Goal: Information Seeking & Learning: Learn about a topic

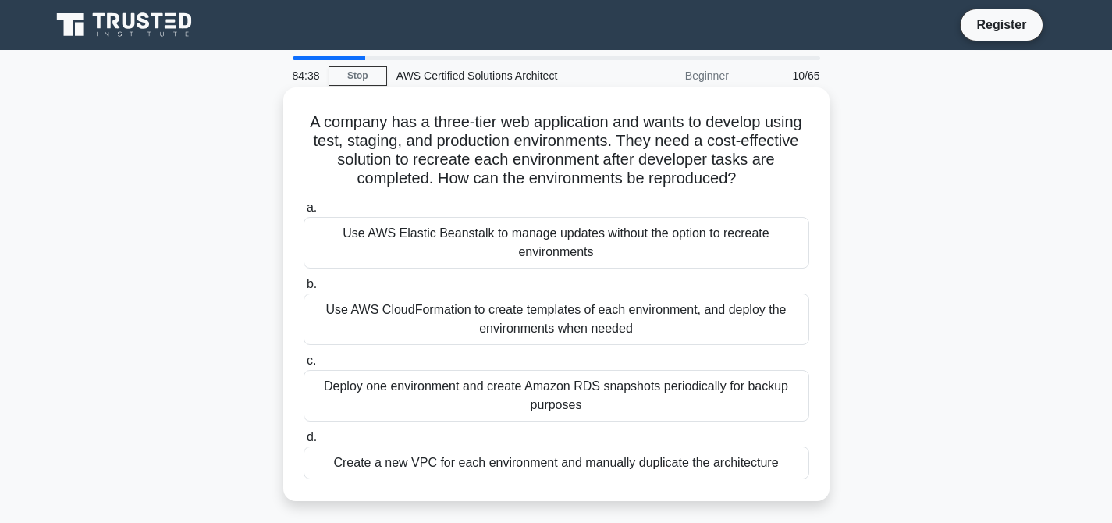
click at [564, 317] on div "Use AWS CloudFormation to create templates of each environment, and deploy the …" at bounding box center [555, 318] width 505 height 51
click at [303, 289] on input "b. Use AWS CloudFormation to create templates of each environment, and deploy t…" at bounding box center [303, 284] width 0 height 10
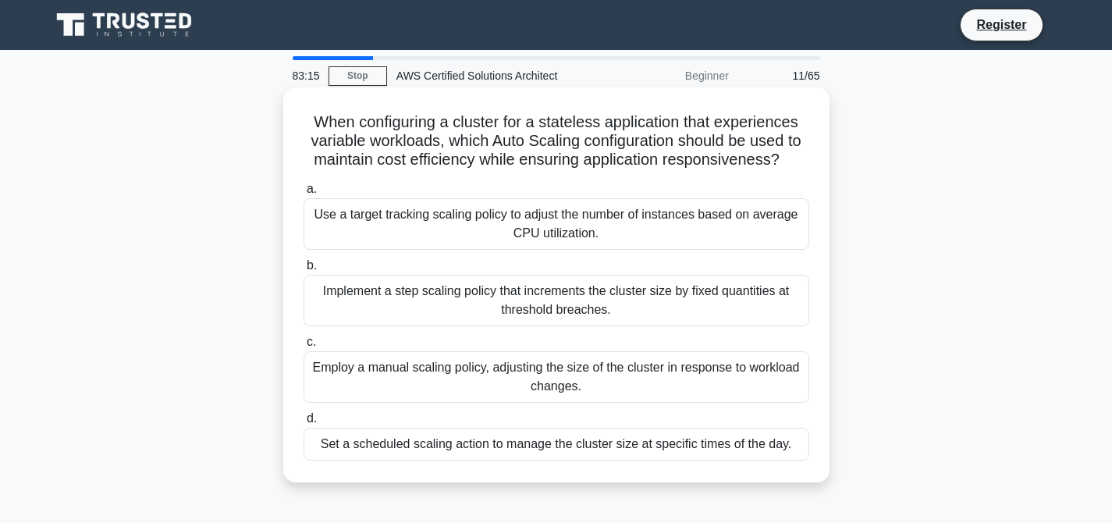
click at [559, 229] on div "Use a target tracking scaling policy to adjust the number of instances based on…" at bounding box center [555, 223] width 505 height 51
click at [303, 194] on input "a. Use a target tracking scaling policy to adjust the number of instances based…" at bounding box center [303, 189] width 0 height 10
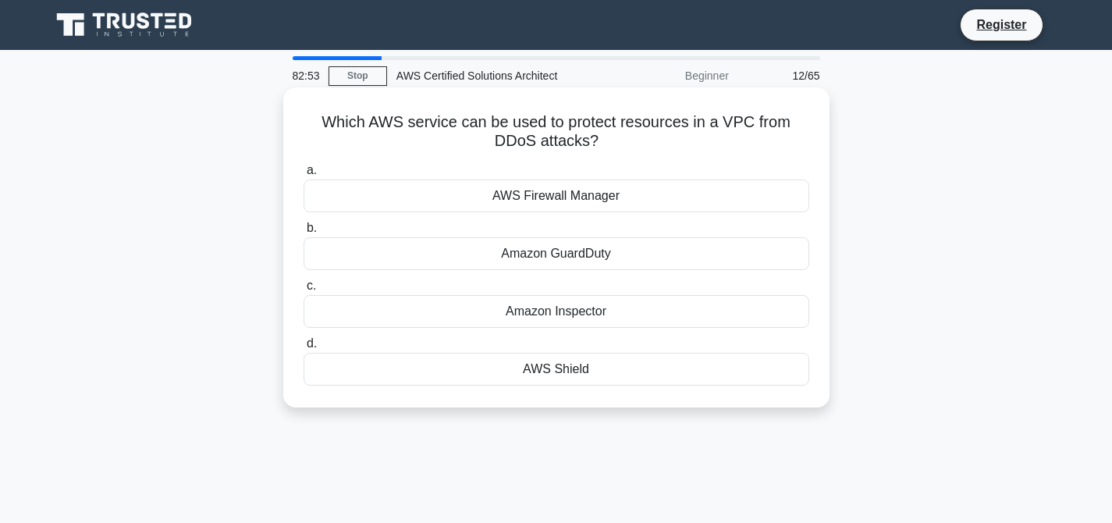
click at [569, 379] on div "AWS Shield" at bounding box center [555, 369] width 505 height 33
click at [303, 349] on input "d. AWS Shield" at bounding box center [303, 344] width 0 height 10
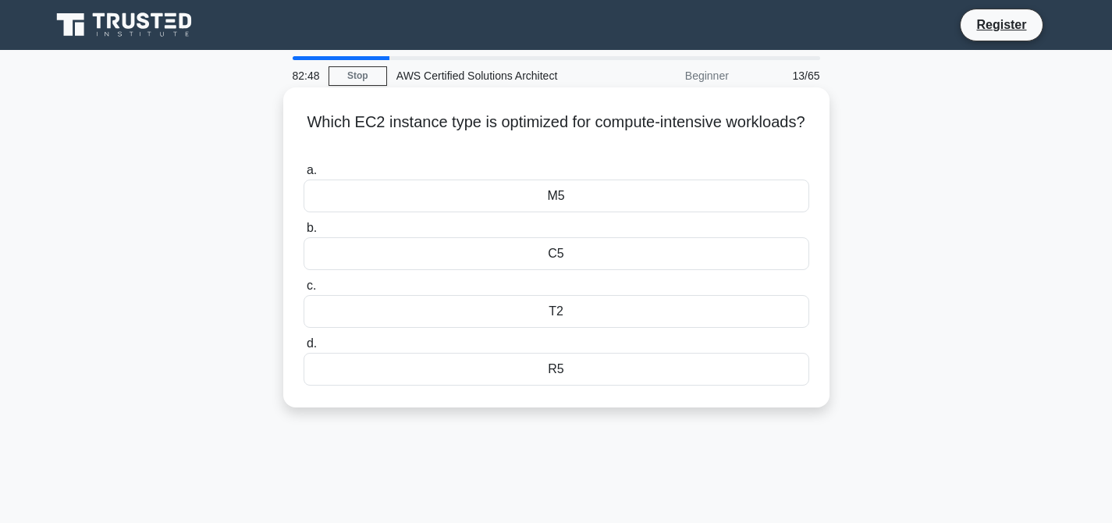
click at [537, 256] on div "C5" at bounding box center [555, 253] width 505 height 33
click at [303, 233] on input "b. C5" at bounding box center [303, 228] width 0 height 10
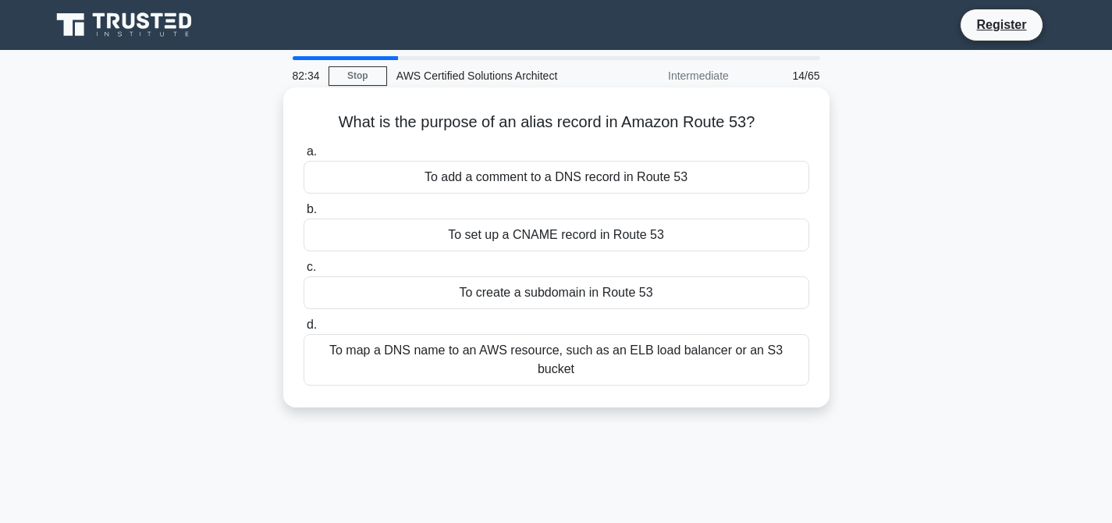
click at [604, 353] on div "To map a DNS name to an AWS resource, such as an ELB load balancer or an S3 buc…" at bounding box center [555, 359] width 505 height 51
click at [303, 330] on input "d. To map a DNS name to an AWS resource, such as an ELB load balancer or an S3 …" at bounding box center [303, 325] width 0 height 10
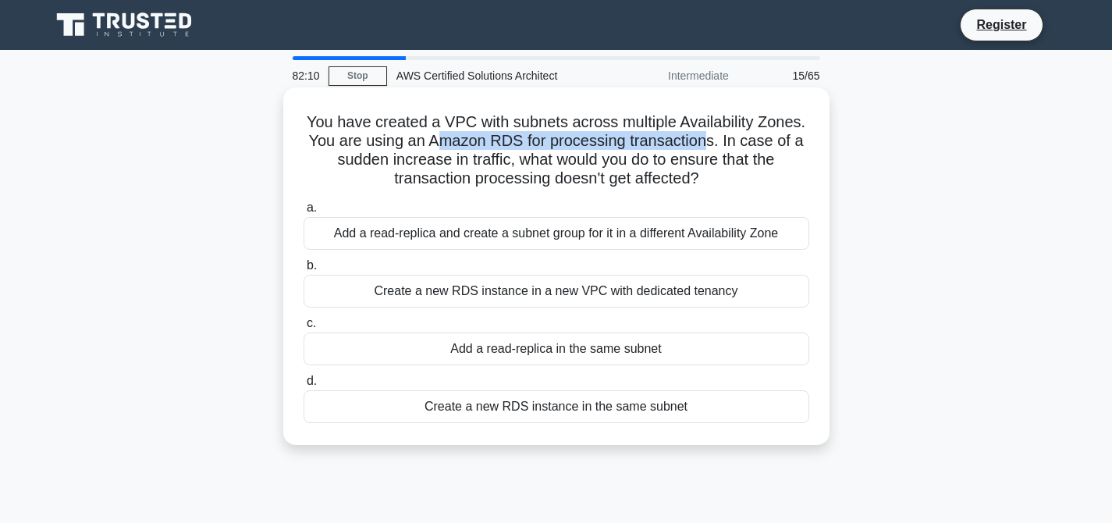
drag, startPoint x: 436, startPoint y: 145, endPoint x: 705, endPoint y: 132, distance: 269.5
click at [705, 132] on h5 "You have created a VPC with subnets across multiple Availability Zones. You are…" at bounding box center [556, 150] width 509 height 76
click at [479, 148] on h5 "You have created a VPC with subnets across multiple Availability Zones. You are…" at bounding box center [556, 150] width 509 height 76
click at [515, 235] on div "Add a read-replica and create a subnet group for it in a different Availability…" at bounding box center [555, 233] width 505 height 33
click at [303, 213] on input "a. Add a read-replica and create a subnet group for it in a different Availabil…" at bounding box center [303, 208] width 0 height 10
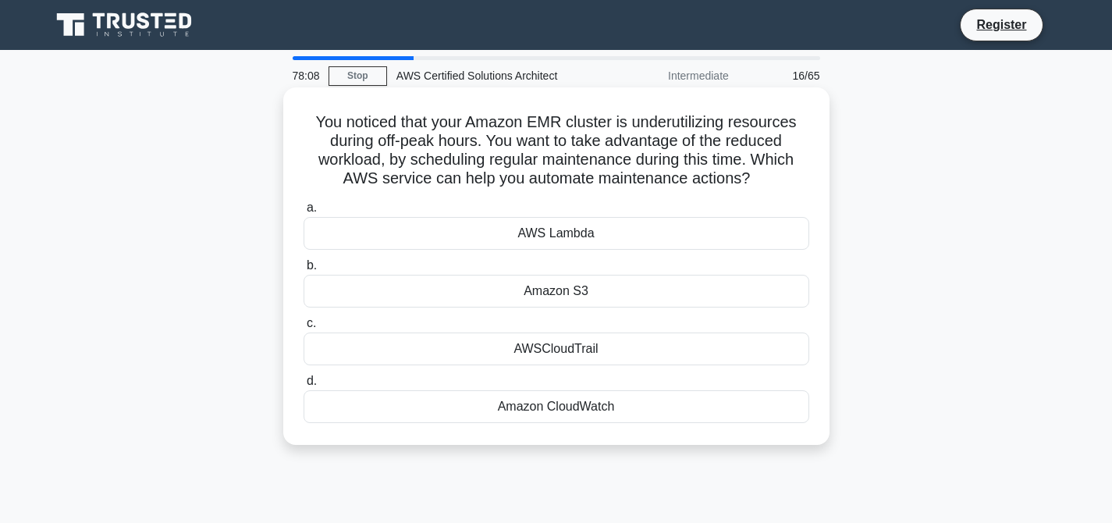
click at [552, 406] on div "Amazon CloudWatch" at bounding box center [555, 406] width 505 height 33
click at [303, 386] on input "d. Amazon CloudWatch" at bounding box center [303, 381] width 0 height 10
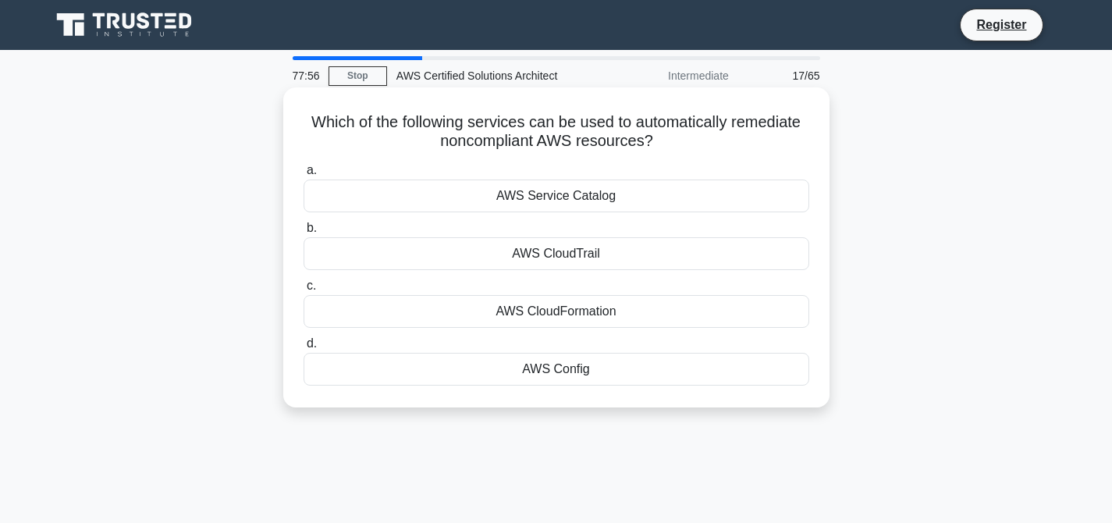
click at [575, 365] on div "AWS Config" at bounding box center [555, 369] width 505 height 33
click at [303, 349] on input "d. AWS Config" at bounding box center [303, 344] width 0 height 10
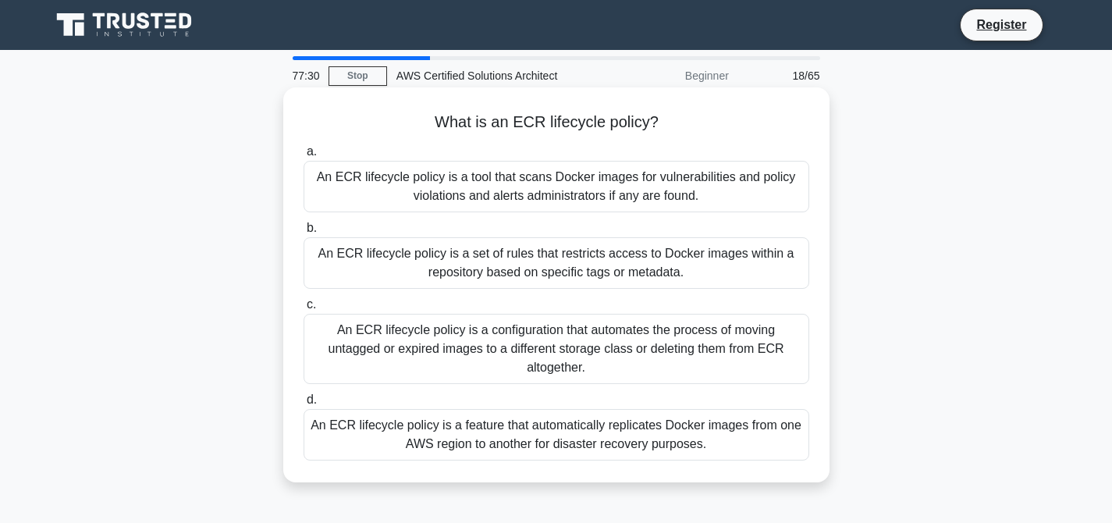
click at [544, 334] on div "An ECR lifecycle policy is a configuration that automates the process of moving…" at bounding box center [555, 349] width 505 height 70
click at [303, 310] on input "c. An ECR lifecycle policy is a configuration that automates the process of mov…" at bounding box center [303, 305] width 0 height 10
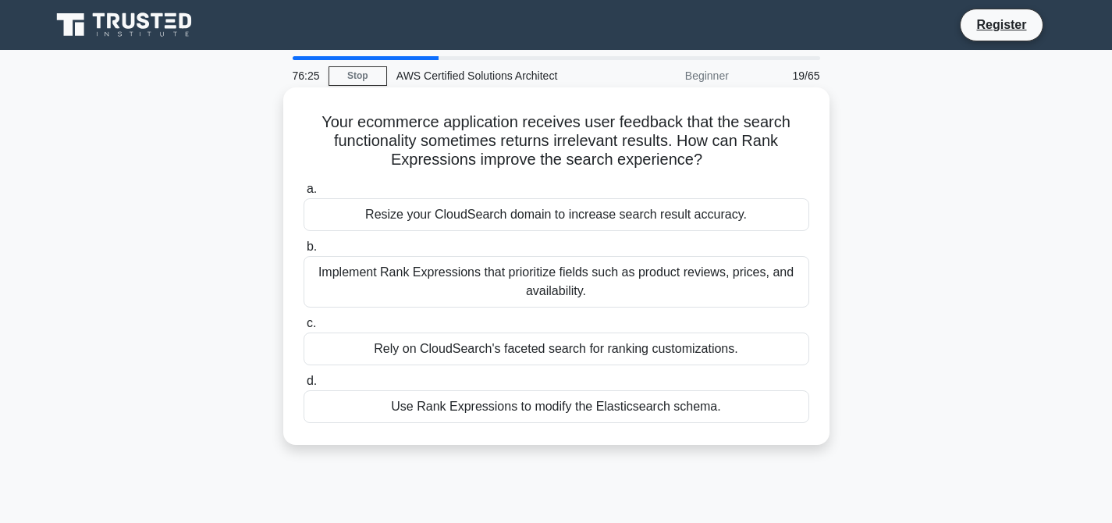
click at [583, 406] on div "Use Rank Expressions to modify the Elasticsearch schema." at bounding box center [555, 406] width 505 height 33
click at [303, 386] on input "d. Use Rank Expressions to modify the Elasticsearch schema." at bounding box center [303, 381] width 0 height 10
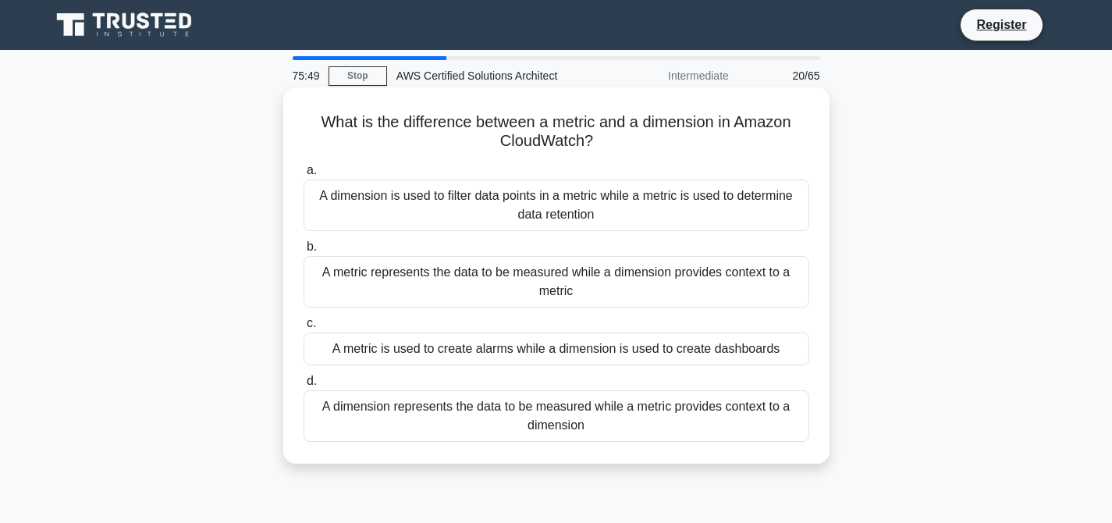
click at [622, 267] on div "A metric represents the data to be measured while a dimension provides context …" at bounding box center [555, 281] width 505 height 51
click at [303, 252] on input "b. A metric represents the data to be measured while a dimension provides conte…" at bounding box center [303, 247] width 0 height 10
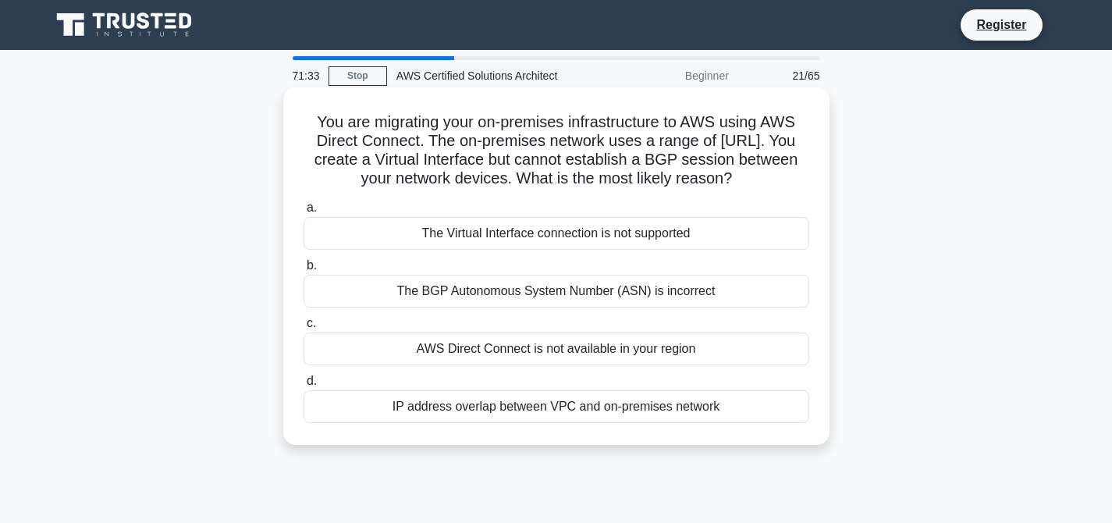
drag, startPoint x: 321, startPoint y: 121, endPoint x: 740, endPoint y: 418, distance: 514.3
click at [740, 418] on div "You are migrating your on-premises infrastructure to AWS using AWS Direct Conne…" at bounding box center [556, 266] width 534 height 345
copy div "You are migrating your on-premises infrastructure to AWS using AWS Direct Conne…"
click at [566, 294] on div "The BGP Autonomous System Number (ASN) is incorrect" at bounding box center [555, 291] width 505 height 33
click at [303, 271] on input "b. The BGP Autonomous System Number (ASN) is incorrect" at bounding box center [303, 266] width 0 height 10
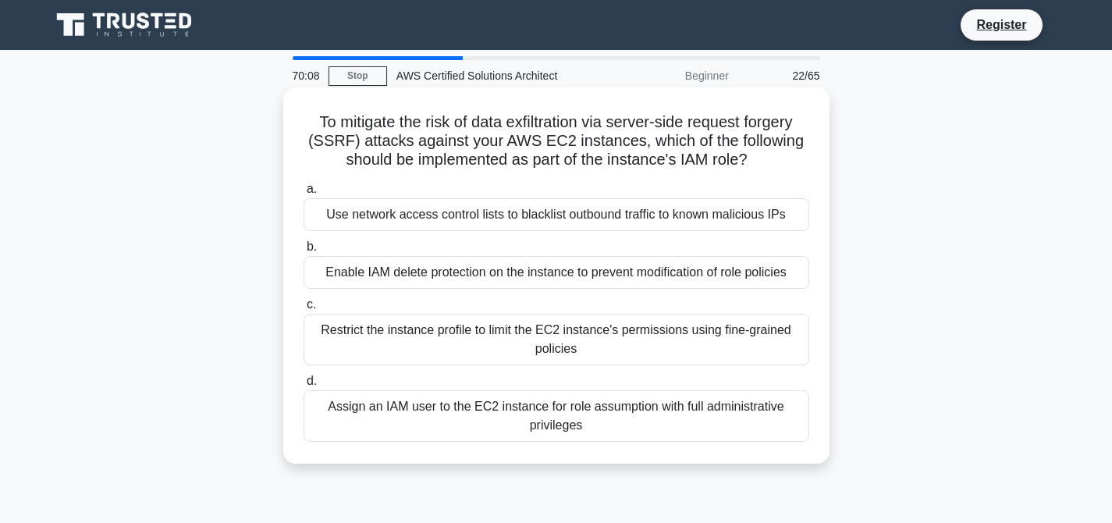
click at [573, 338] on div "Restrict the instance profile to limit the EC2 instance's permissions using fin…" at bounding box center [555, 339] width 505 height 51
click at [303, 310] on input "c. Restrict the instance profile to limit the EC2 instance's permissions using …" at bounding box center [303, 305] width 0 height 10
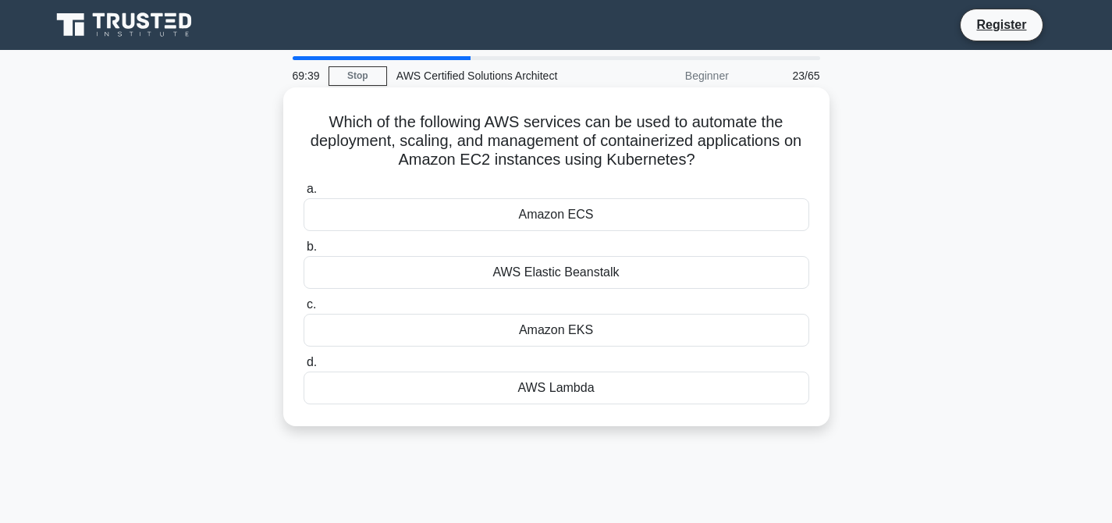
drag, startPoint x: 328, startPoint y: 125, endPoint x: 617, endPoint y: 412, distance: 407.1
click at [617, 412] on div "Which of the following AWS services can be used to automate the deployment, sca…" at bounding box center [556, 257] width 534 height 326
copy div "Which of the following AWS services can be used to automate the deployment, sca…"
click at [574, 334] on div "Amazon EKS" at bounding box center [555, 330] width 505 height 33
click at [303, 310] on input "c. Amazon EKS" at bounding box center [303, 305] width 0 height 10
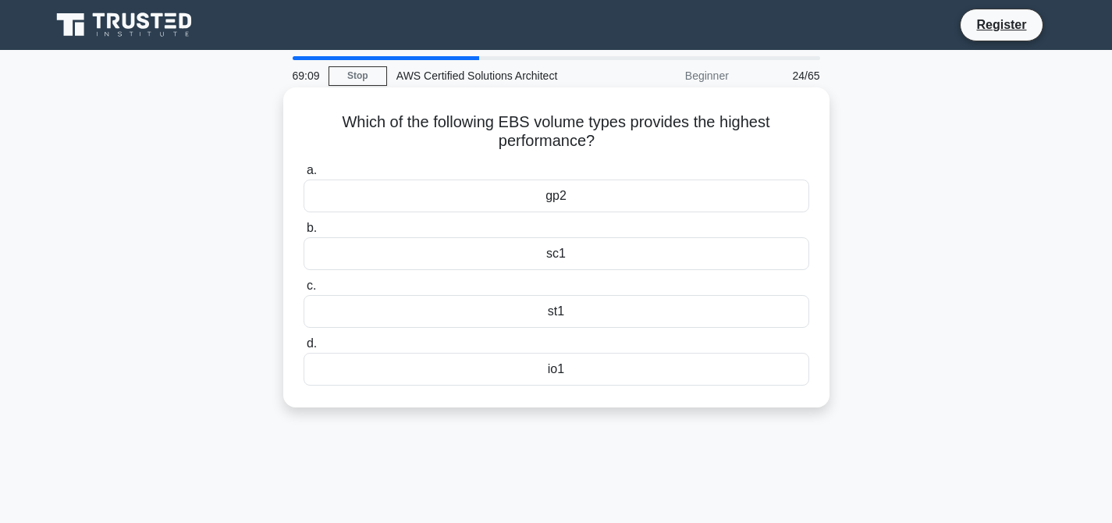
drag, startPoint x: 342, startPoint y: 117, endPoint x: 583, endPoint y: 374, distance: 353.2
click at [583, 374] on div "Which of the following EBS volume types provides the highest performance? .spin…" at bounding box center [556, 247] width 534 height 307
copy div "Which of the following EBS volume types provides the highest performance? .spin…"
click at [554, 372] on div "io1" at bounding box center [555, 369] width 505 height 33
click at [303, 349] on input "d. io1" at bounding box center [303, 344] width 0 height 10
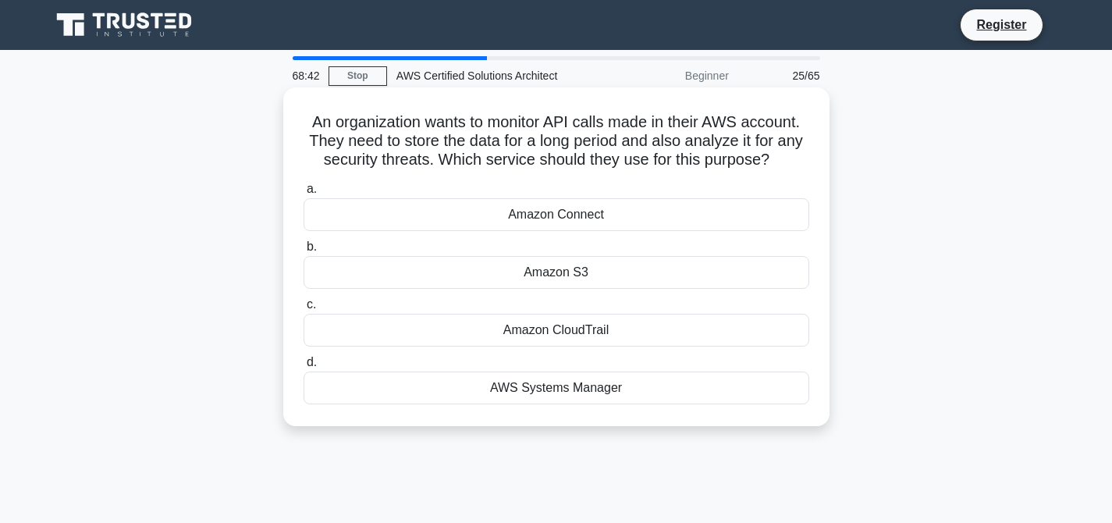
click at [580, 326] on div "Amazon CloudTrail" at bounding box center [555, 330] width 505 height 33
click at [303, 310] on input "c. Amazon CloudTrail" at bounding box center [303, 305] width 0 height 10
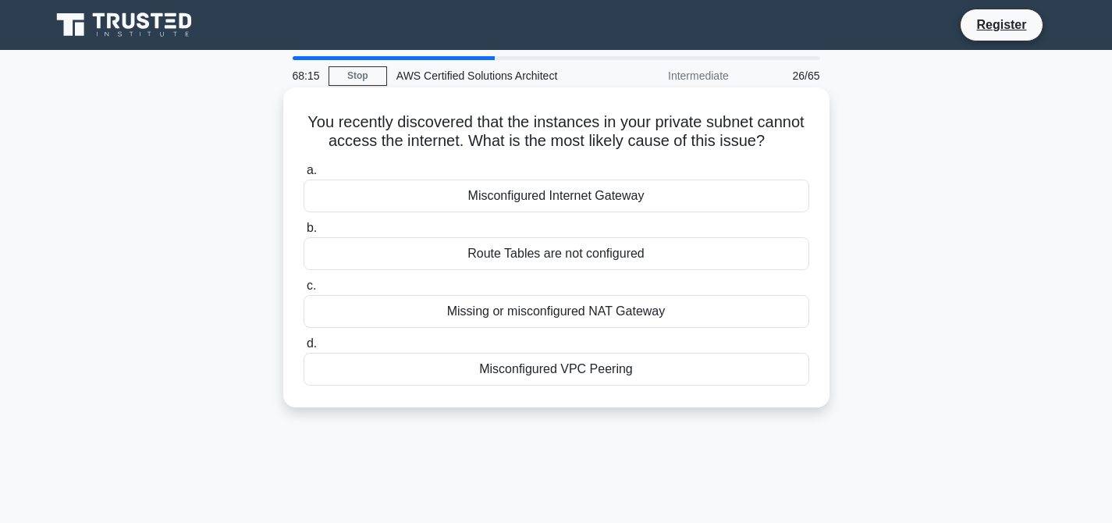
click at [591, 313] on div "Missing or misconfigured NAT Gateway" at bounding box center [555, 311] width 505 height 33
click at [303, 291] on input "c. Missing or misconfigured NAT Gateway" at bounding box center [303, 286] width 0 height 10
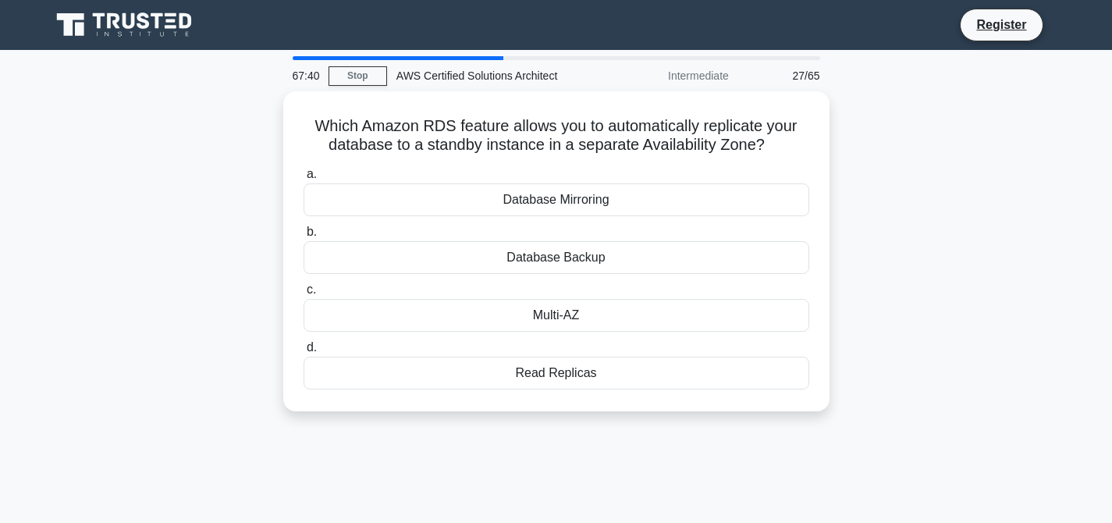
drag, startPoint x: 317, startPoint y: 119, endPoint x: 624, endPoint y: 432, distance: 438.5
click at [624, 432] on div "67:40 Stop AWS Certified Solutions Architect Intermediate 27/65 Which Amazon RD…" at bounding box center [556, 446] width 1030 height 780
copy div "Which Amazon RDS feature allows you to automatically replicate your database to…"
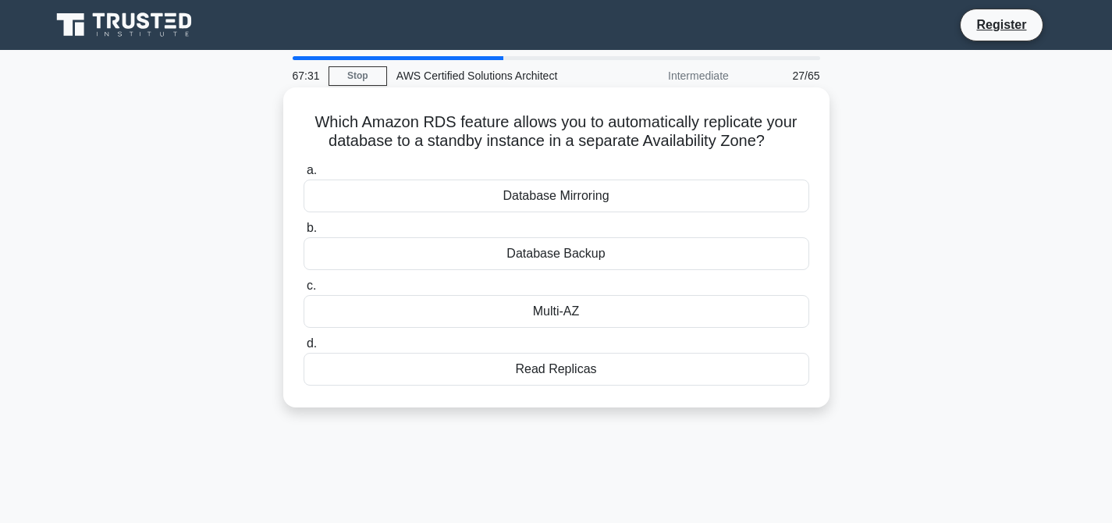
click at [575, 306] on div "Multi-AZ" at bounding box center [555, 311] width 505 height 33
click at [303, 291] on input "c. Multi-AZ" at bounding box center [303, 286] width 0 height 10
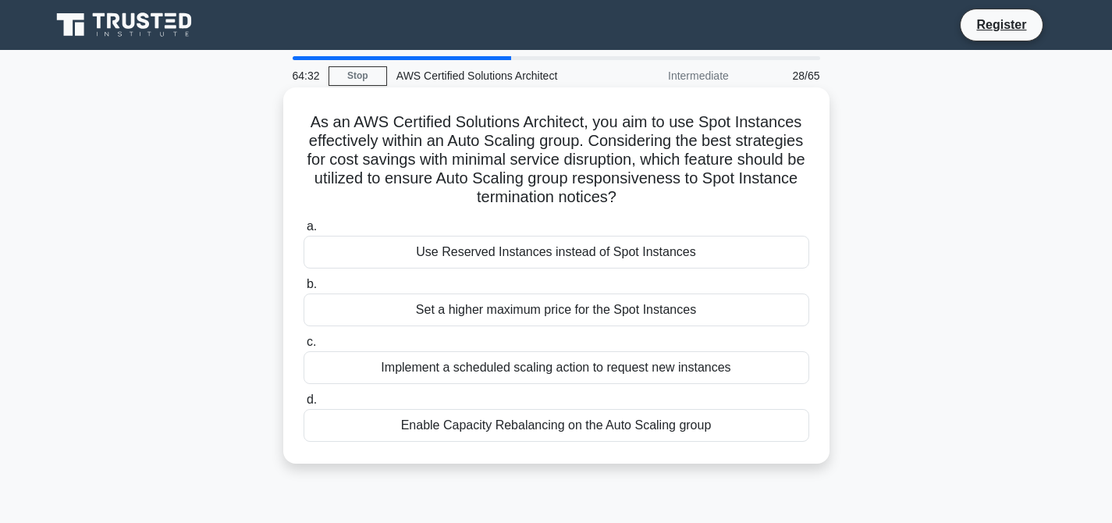
click at [599, 254] on div "Use Reserved Instances instead of Spot Instances" at bounding box center [555, 252] width 505 height 33
click at [303, 232] on input "a. Use Reserved Instances instead of Spot Instances" at bounding box center [303, 227] width 0 height 10
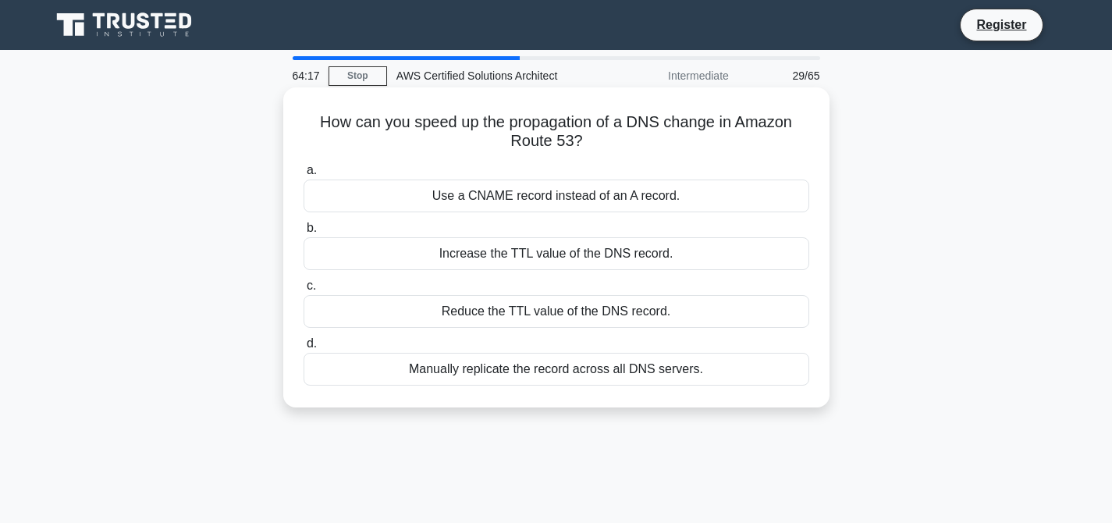
click at [566, 257] on div "Increase the TTL value of the DNS record." at bounding box center [555, 253] width 505 height 33
click at [303, 233] on input "b. Increase the TTL value of the DNS record." at bounding box center [303, 228] width 0 height 10
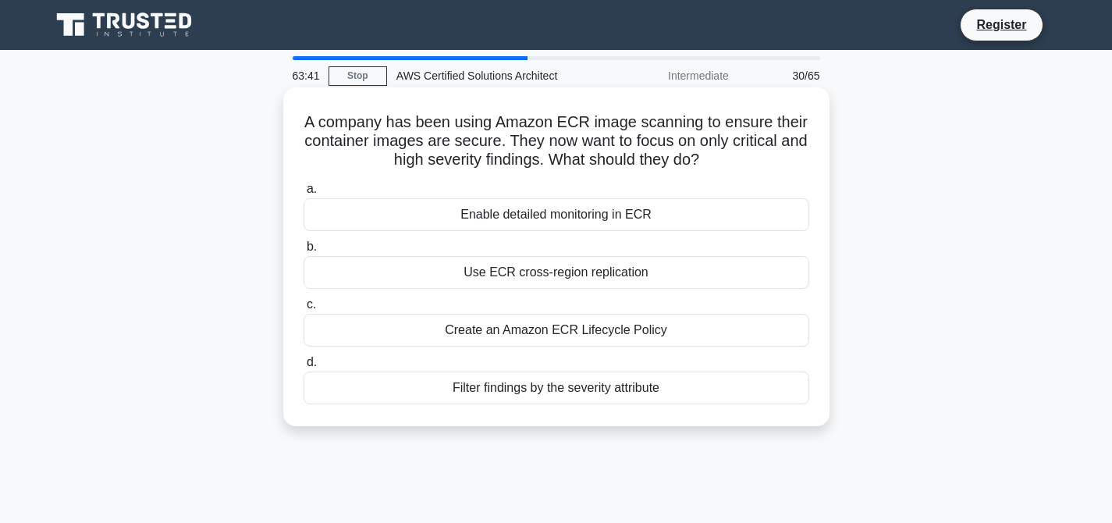
click at [600, 381] on div "Filter findings by the severity attribute" at bounding box center [555, 387] width 505 height 33
click at [303, 367] on input "d. Filter findings by the severity attribute" at bounding box center [303, 362] width 0 height 10
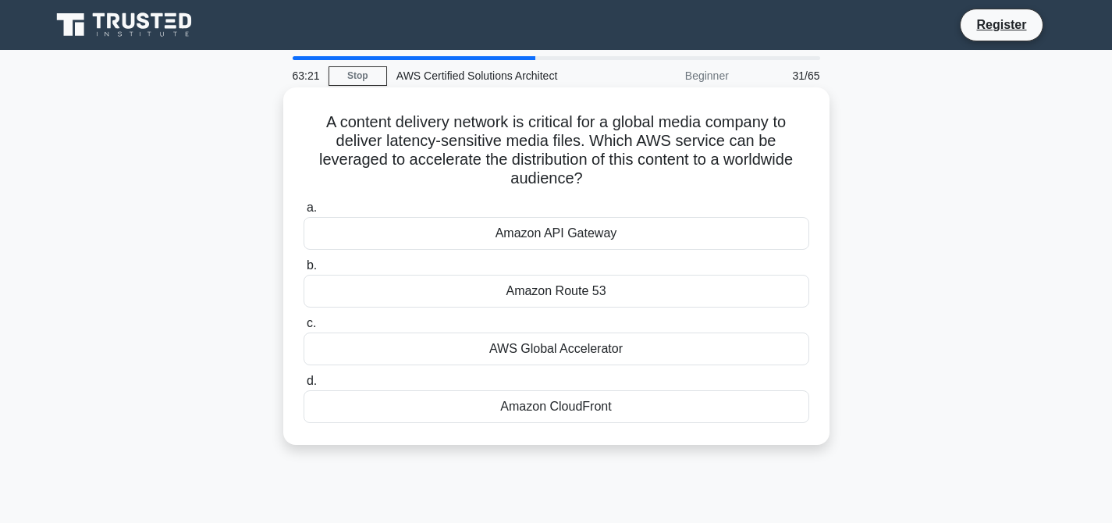
click at [566, 332] on div "AWS Global Accelerator" at bounding box center [555, 348] width 505 height 33
click at [303, 326] on input "c. AWS Global Accelerator" at bounding box center [303, 323] width 0 height 10
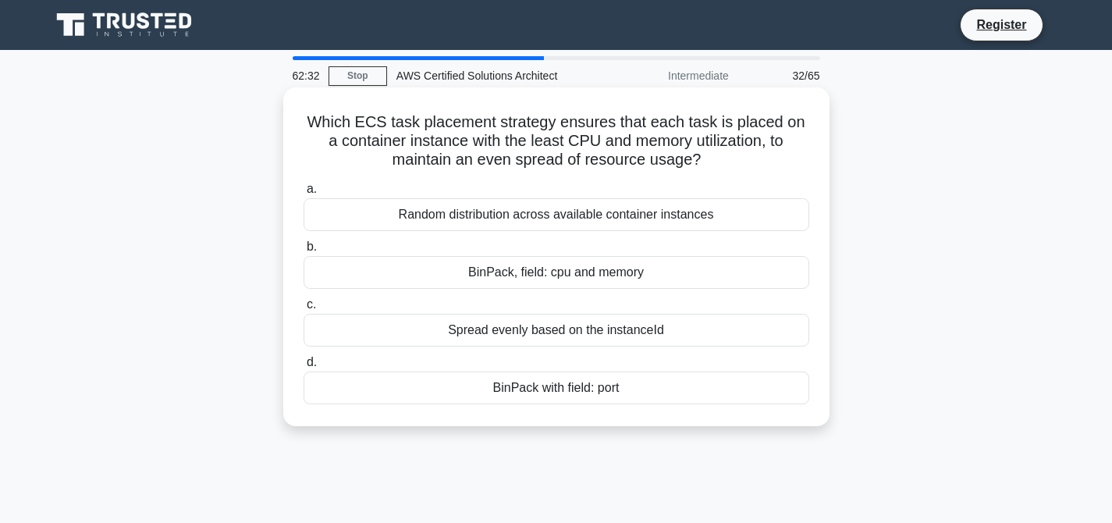
click at [571, 277] on div "BinPack, field: cpu and memory" at bounding box center [555, 272] width 505 height 33
click at [303, 252] on input "b. BinPack, field: cpu and memory" at bounding box center [303, 247] width 0 height 10
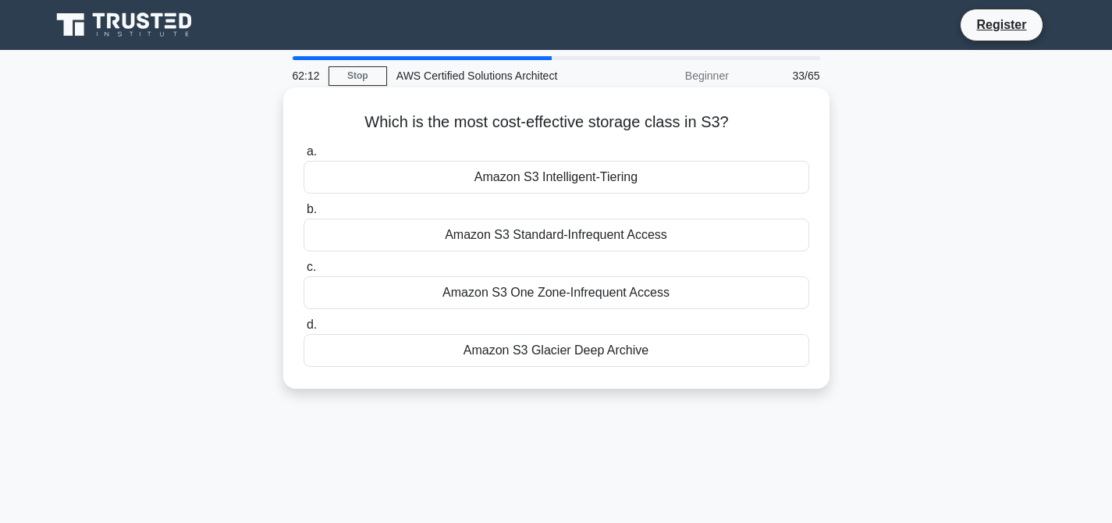
click at [598, 354] on div "Amazon S3 Glacier Deep Archive" at bounding box center [555, 350] width 505 height 33
click at [303, 330] on input "d. Amazon S3 Glacier Deep Archive" at bounding box center [303, 325] width 0 height 10
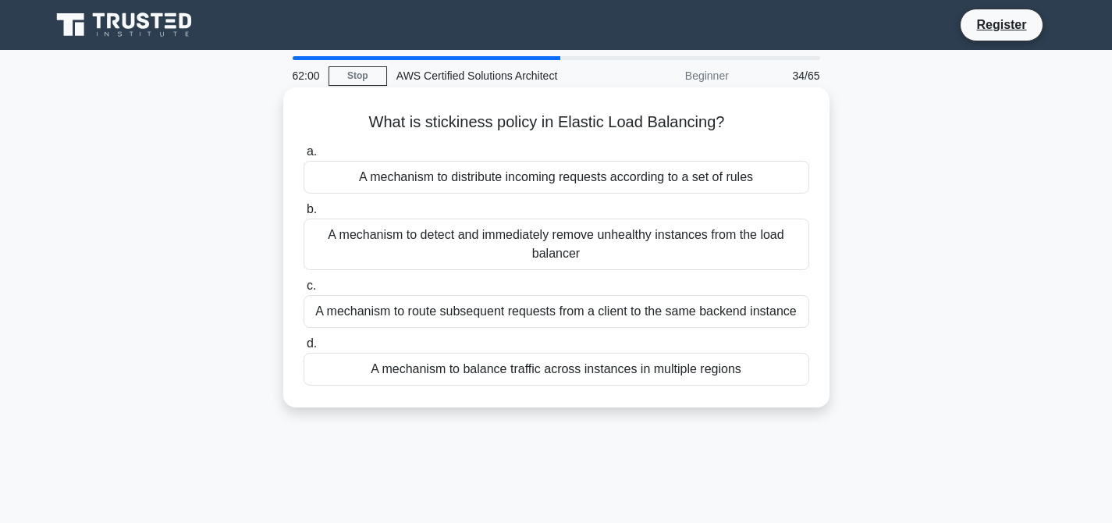
click at [651, 310] on div "A mechanism to route subsequent requests from a client to the same backend inst…" at bounding box center [555, 311] width 505 height 33
click at [303, 291] on input "c. A mechanism to route subsequent requests from a client to the same backend i…" at bounding box center [303, 286] width 0 height 10
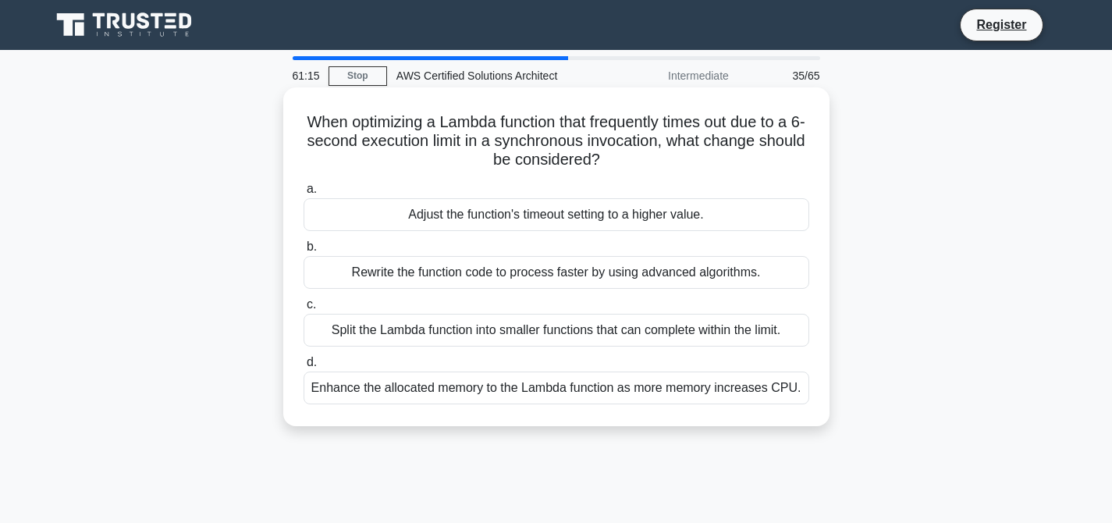
click at [608, 217] on div "Adjust the function's timeout setting to a higher value." at bounding box center [555, 214] width 505 height 33
click at [303, 194] on input "a. Adjust the function's timeout setting to a higher value." at bounding box center [303, 189] width 0 height 10
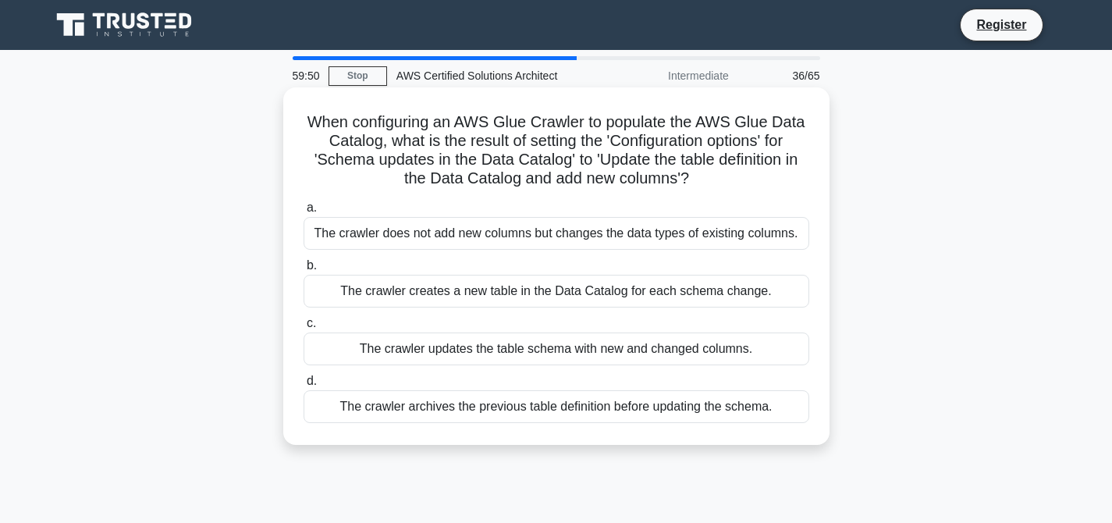
drag, startPoint x: 310, startPoint y: 122, endPoint x: 811, endPoint y: 410, distance: 578.0
click at [811, 410] on div "When configuring an AWS Glue Crawler to populate the AWS Glue Data Catalog, wha…" at bounding box center [556, 266] width 534 height 345
copy div "When configuring an AWS Glue Crawler to populate the AWS Glue Data Catalog, wha…"
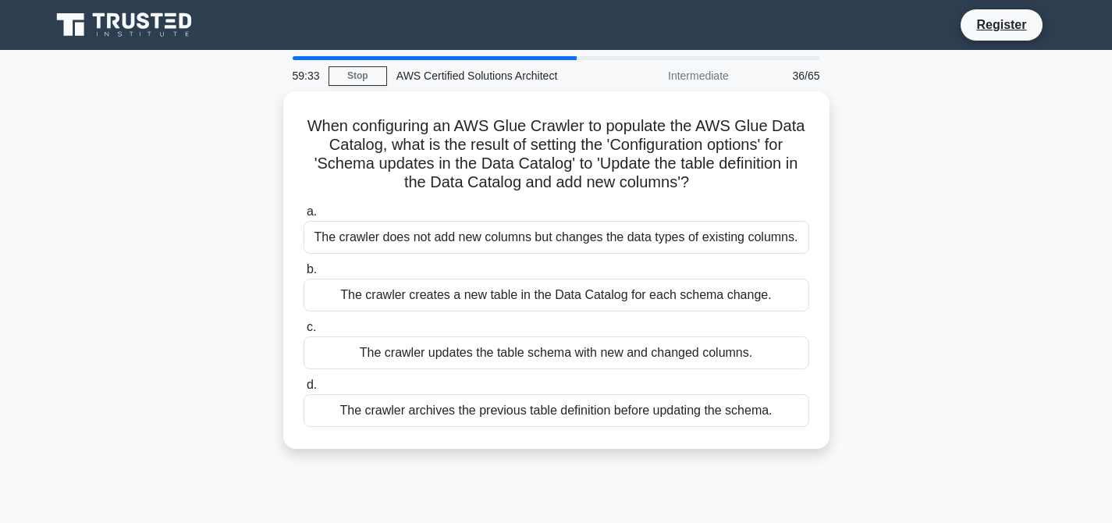
click at [916, 258] on div "When configuring an AWS Glue Crawler to populate the AWS Glue Data Catalog, wha…" at bounding box center [556, 279] width 1030 height 376
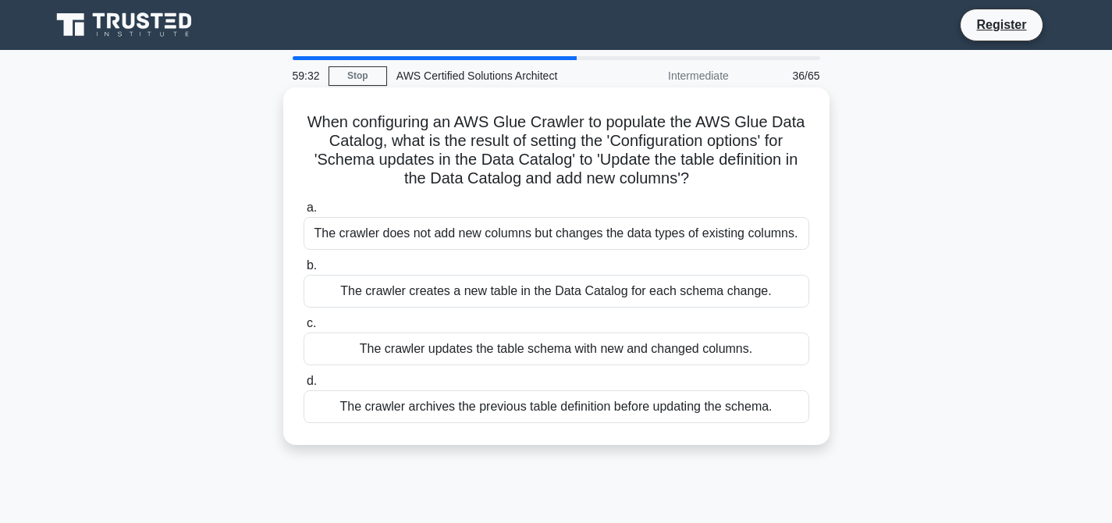
click at [548, 356] on div "The crawler updates the table schema with new and changed columns." at bounding box center [555, 348] width 505 height 33
click at [303, 328] on input "c. The crawler updates the table schema with new and changed columns." at bounding box center [303, 323] width 0 height 10
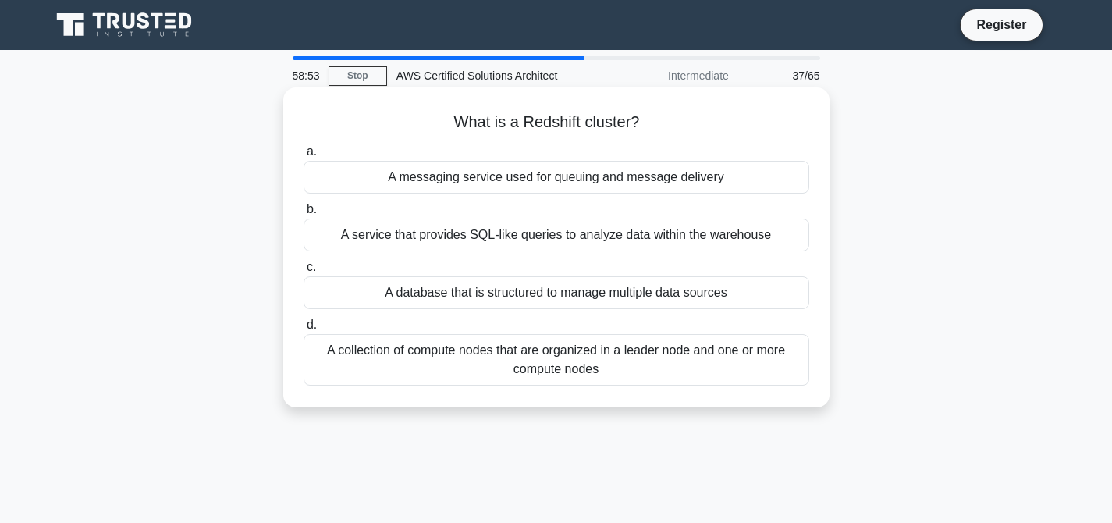
drag, startPoint x: 456, startPoint y: 119, endPoint x: 708, endPoint y: 392, distance: 371.5
click at [708, 392] on div "What is a Redshift cluster? .spinner_0XTQ{transform-origin:center;animation:spi…" at bounding box center [556, 247] width 534 height 307
copy div "What is a Redshift cluster? .spinner_0XTQ{transform-origin:center;animation:spi…"
click at [547, 334] on div "A collection of compute nodes that are organized in a leader node and one or mo…" at bounding box center [555, 359] width 505 height 51
click at [303, 330] on input "d. A collection of compute nodes that are organized in a leader node and one or…" at bounding box center [303, 325] width 0 height 10
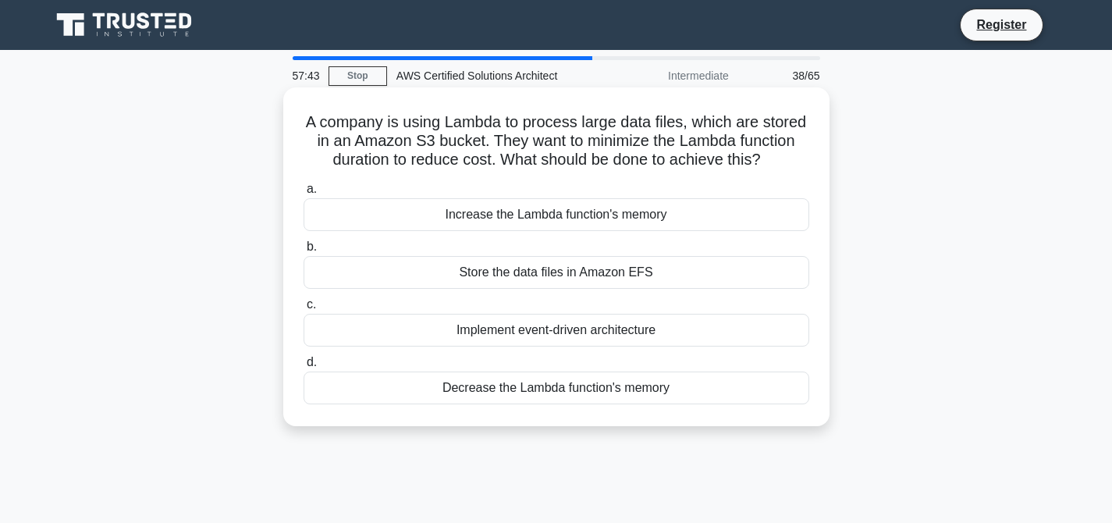
click at [592, 328] on div "Implement event-driven architecture" at bounding box center [555, 330] width 505 height 33
click at [303, 310] on input "c. Implement event-driven architecture" at bounding box center [303, 305] width 0 height 10
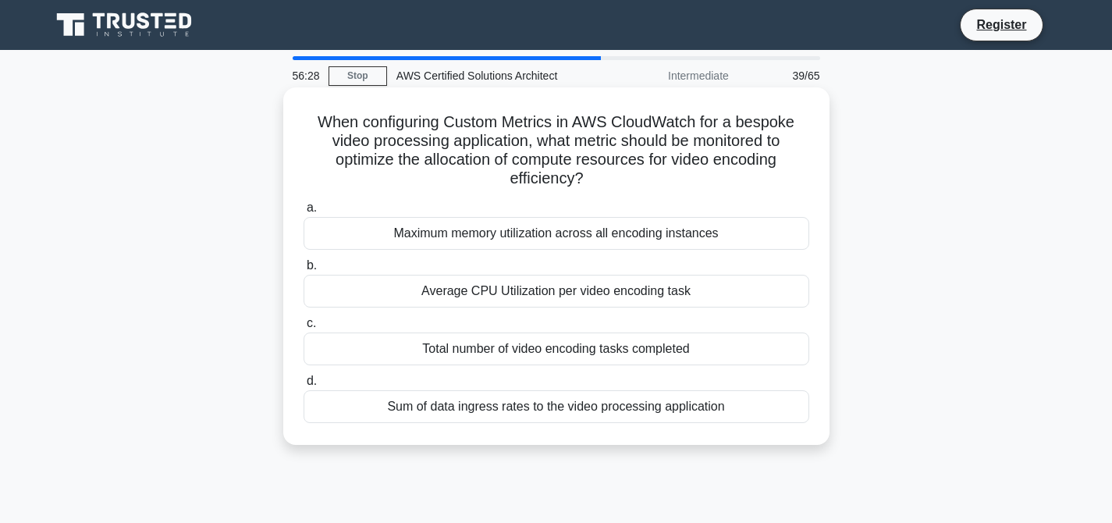
click at [591, 406] on div "Sum of data ingress rates to the video processing application" at bounding box center [555, 406] width 505 height 33
click at [303, 386] on input "d. Sum of data ingress rates to the video processing application" at bounding box center [303, 381] width 0 height 10
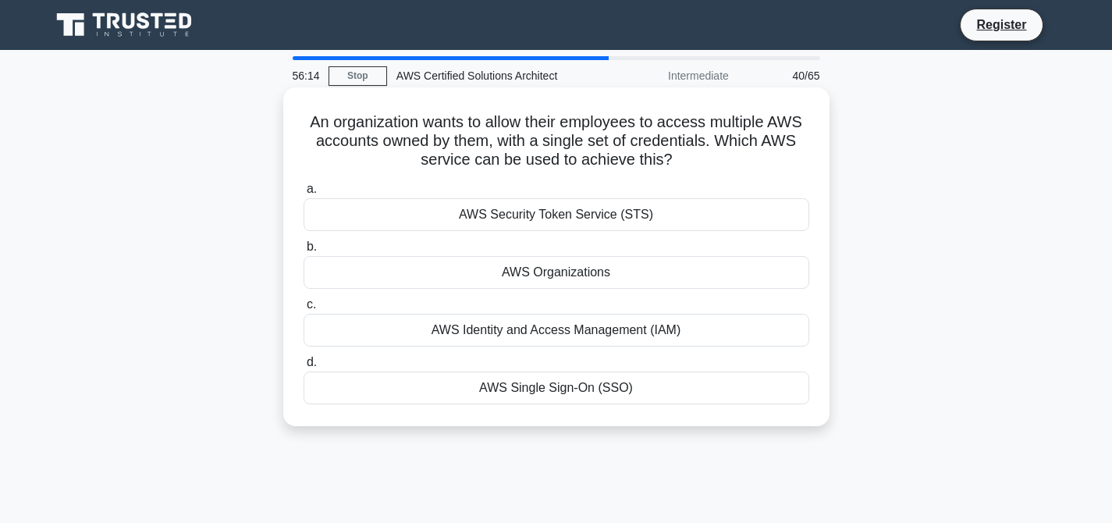
click at [548, 389] on div "AWS Single Sign-On (SSO)" at bounding box center [555, 387] width 505 height 33
click at [303, 367] on input "d. AWS Single Sign-On (SSO)" at bounding box center [303, 362] width 0 height 10
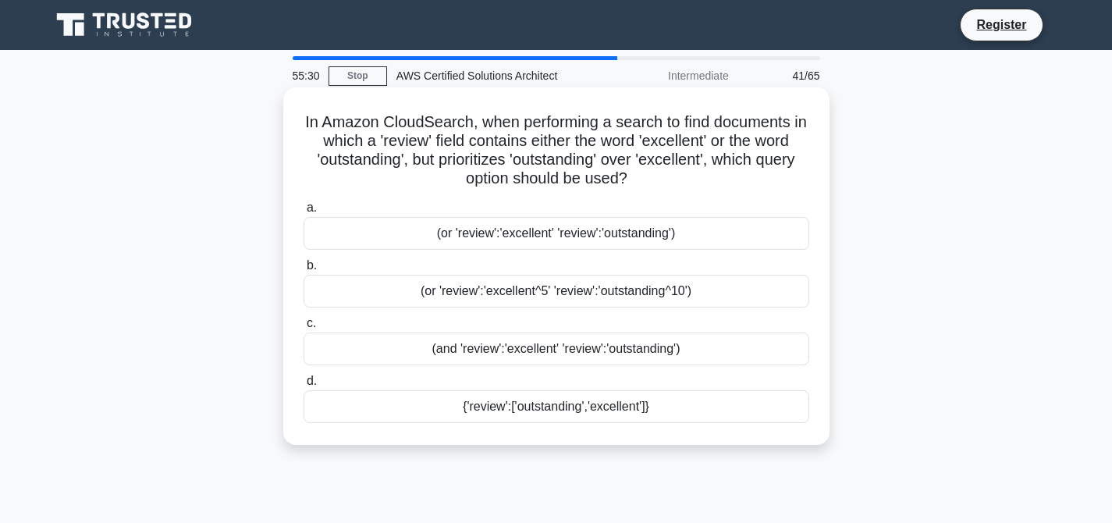
click at [575, 287] on div "(or 'review':'excellent^5' 'review':'outstanding^10')" at bounding box center [555, 291] width 505 height 33
click at [303, 271] on input "b. (or 'review':'excellent^5' 'review':'outstanding^10')" at bounding box center [303, 266] width 0 height 10
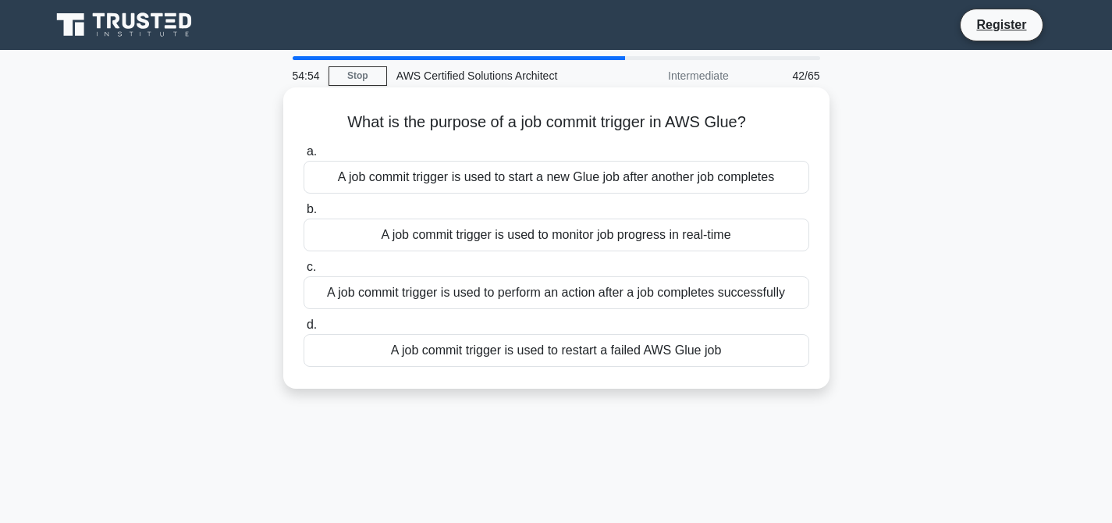
click at [557, 293] on div "A job commit trigger is used to perform an action after a job completes success…" at bounding box center [555, 292] width 505 height 33
click at [303, 272] on input "c. A job commit trigger is used to perform an action after a job completes succ…" at bounding box center [303, 267] width 0 height 10
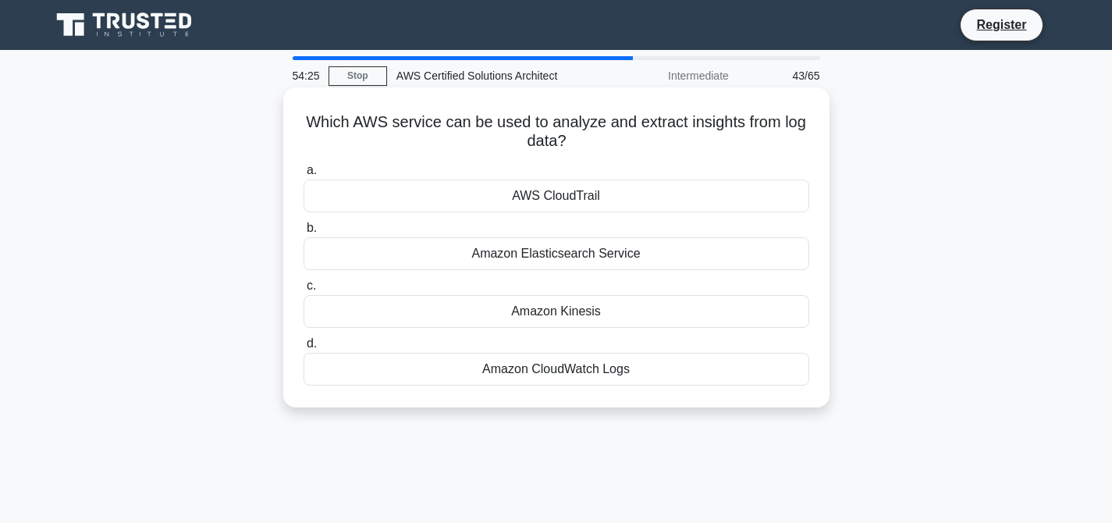
drag, startPoint x: 309, startPoint y: 122, endPoint x: 715, endPoint y: 367, distance: 473.5
click at [715, 367] on div "Which AWS service can be used to analyze and extract insights from log data? .s…" at bounding box center [556, 247] width 534 height 307
copy div "Which AWS service can be used to analyze and extract insights from log data? .s…"
click at [577, 250] on div "Amazon Elasticsearch Service" at bounding box center [555, 253] width 505 height 33
click at [303, 233] on input "b. Amazon Elasticsearch Service" at bounding box center [303, 228] width 0 height 10
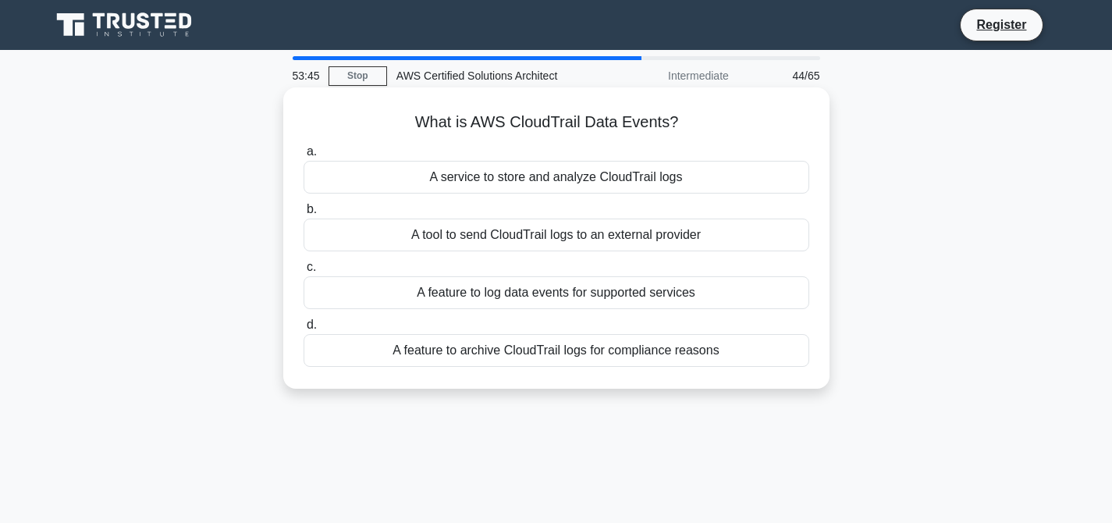
click at [582, 294] on div "A feature to log data events for supported services" at bounding box center [555, 292] width 505 height 33
click at [303, 272] on input "c. A feature to log data events for supported services" at bounding box center [303, 267] width 0 height 10
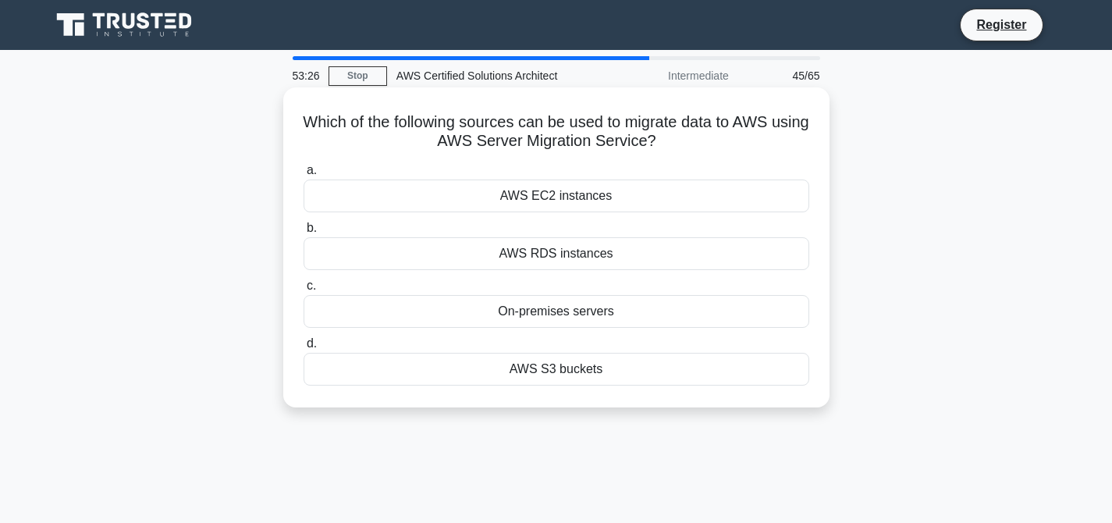
click at [561, 310] on div "On-premises servers" at bounding box center [555, 311] width 505 height 33
click at [303, 291] on input "c. On-premises servers" at bounding box center [303, 286] width 0 height 10
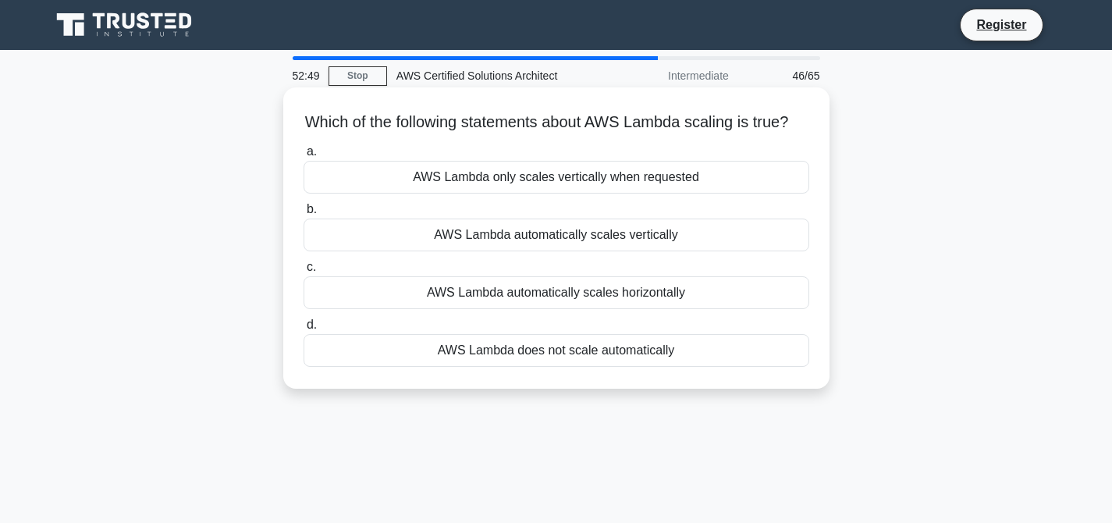
click at [533, 296] on div "AWS Lambda automatically scales horizontally" at bounding box center [555, 292] width 505 height 33
click at [303, 272] on input "c. AWS Lambda automatically scales horizontally" at bounding box center [303, 267] width 0 height 10
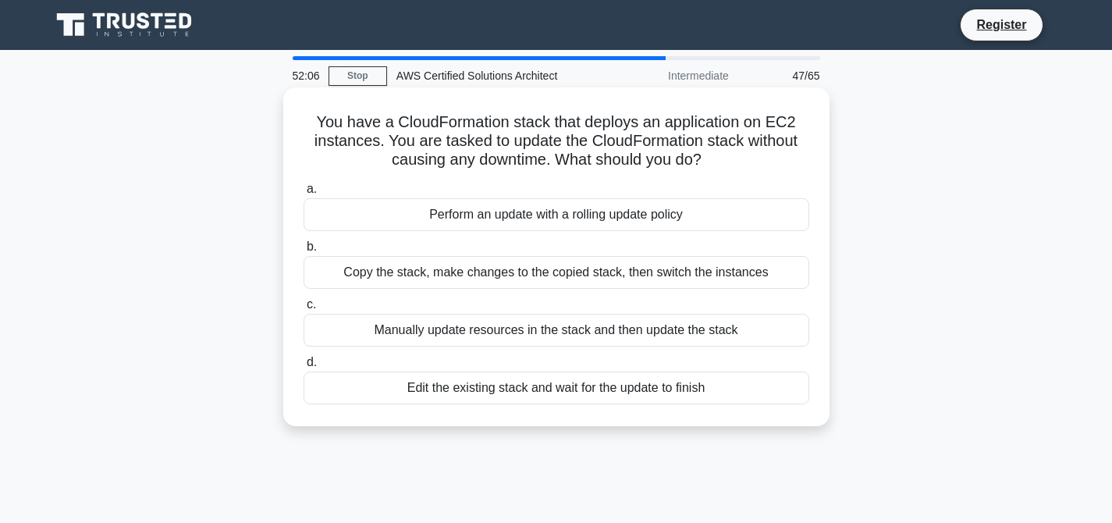
drag, startPoint x: 322, startPoint y: 121, endPoint x: 722, endPoint y: 386, distance: 480.1
click at [722, 386] on div "You have a CloudFormation stack that deploys an application on EC2 instances. Y…" at bounding box center [556, 257] width 534 height 326
copy div "You have a CloudFormation stack that deploys an application on EC2 instances. Y…"
click at [633, 216] on div "Perform an update with a rolling update policy" at bounding box center [555, 214] width 505 height 33
click at [303, 194] on input "a. Perform an update with a rolling update policy" at bounding box center [303, 189] width 0 height 10
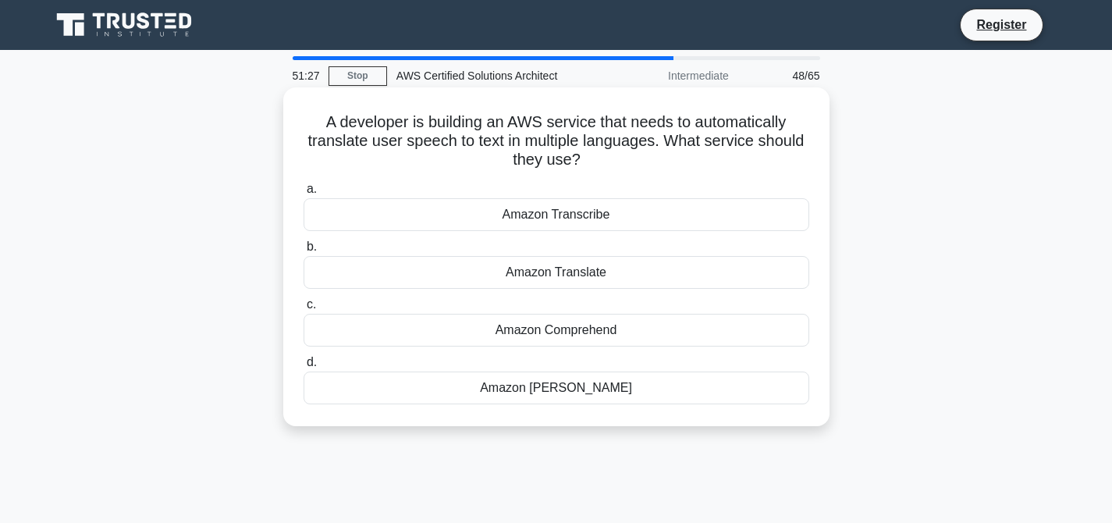
click at [579, 273] on div "Amazon Translate" at bounding box center [555, 272] width 505 height 33
click at [303, 252] on input "b. Amazon Translate" at bounding box center [303, 247] width 0 height 10
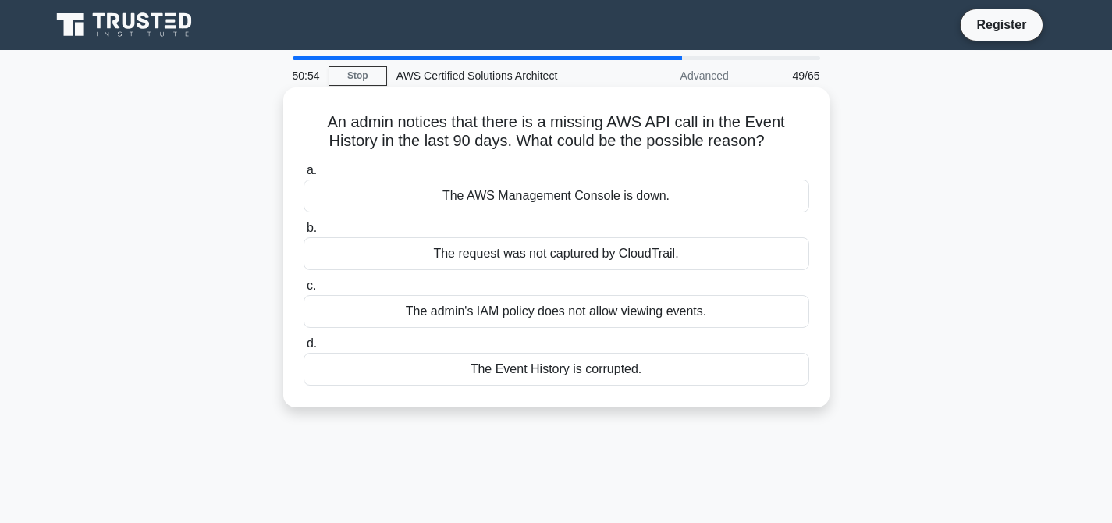
drag, startPoint x: 327, startPoint y: 121, endPoint x: 681, endPoint y: 404, distance: 453.4
click at [681, 404] on div "An admin notices that there is a missing AWS API call in the Event History in t…" at bounding box center [556, 247] width 546 height 320
copy div "An admin notices that there is a missing AWS API call in the Event History in t…"
click at [576, 258] on div "The request was not captured by CloudTrail." at bounding box center [555, 253] width 505 height 33
click at [303, 233] on input "b. The request was not captured by CloudTrail." at bounding box center [303, 228] width 0 height 10
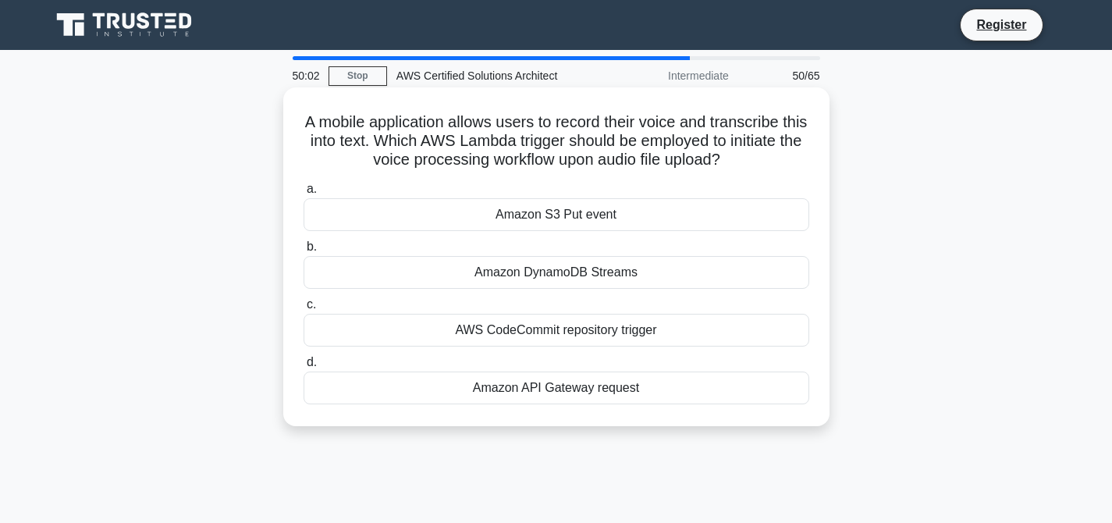
click at [604, 206] on div "Amazon S3 Put event" at bounding box center [555, 214] width 505 height 33
click at [303, 194] on input "a. Amazon S3 Put event" at bounding box center [303, 189] width 0 height 10
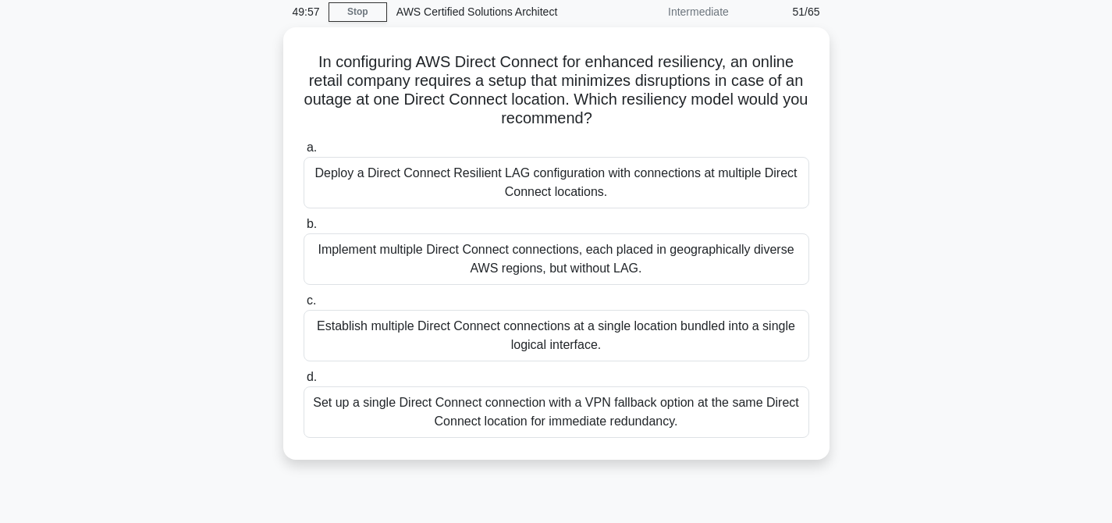
scroll to position [62, 0]
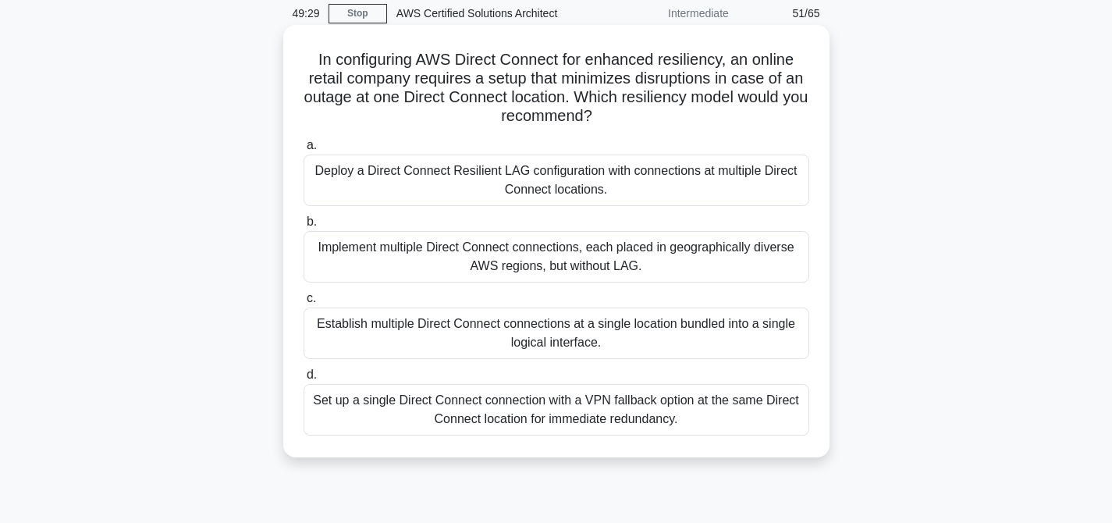
click at [623, 182] on div "Deploy a Direct Connect Resilient LAG configuration with connections at multipl…" at bounding box center [555, 179] width 505 height 51
click at [303, 151] on input "a. Deploy a Direct Connect Resilient LAG configuration with connections at mult…" at bounding box center [303, 145] width 0 height 10
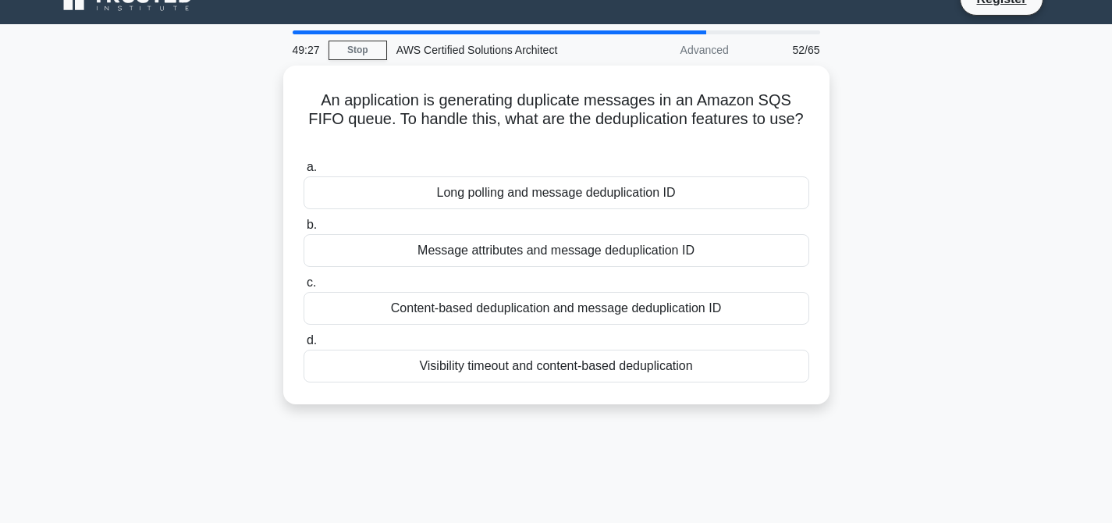
scroll to position [0, 0]
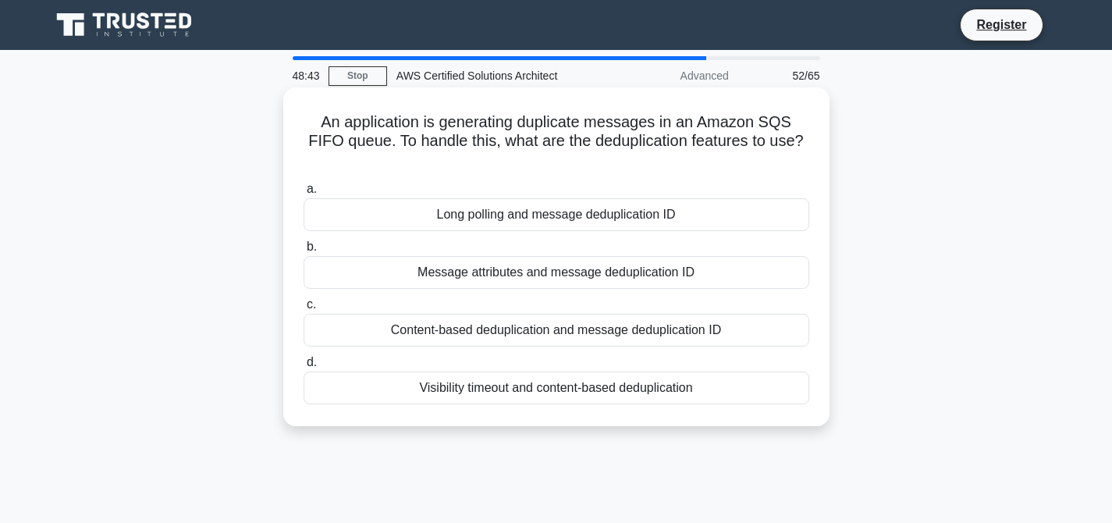
click at [571, 256] on div "Message attributes and message deduplication ID" at bounding box center [555, 272] width 505 height 33
click at [303, 252] on input "b. Message attributes and message deduplication ID" at bounding box center [303, 247] width 0 height 10
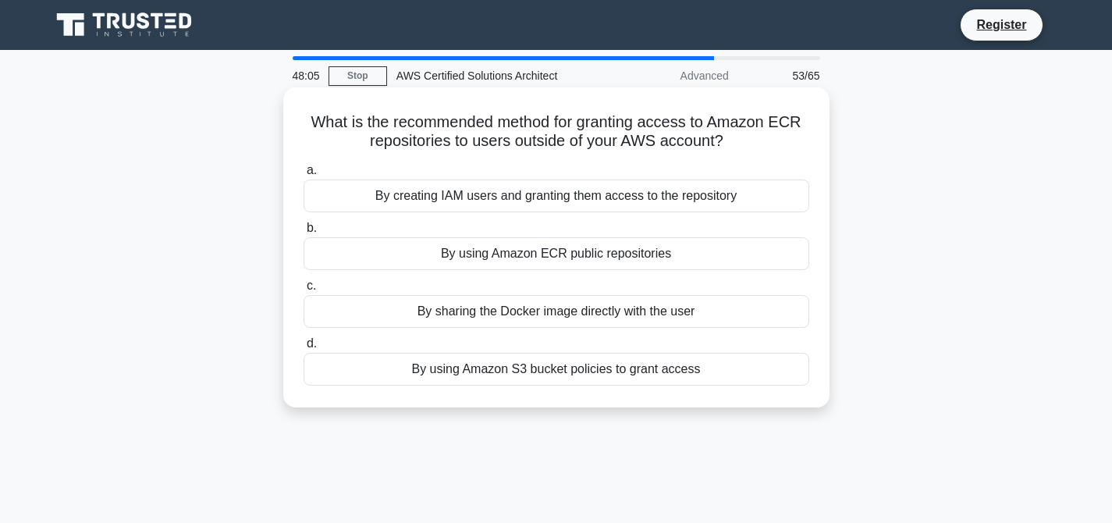
click at [571, 254] on div "By using Amazon ECR public repositories" at bounding box center [555, 253] width 505 height 33
click at [303, 233] on input "b. By using Amazon ECR public repositories" at bounding box center [303, 228] width 0 height 10
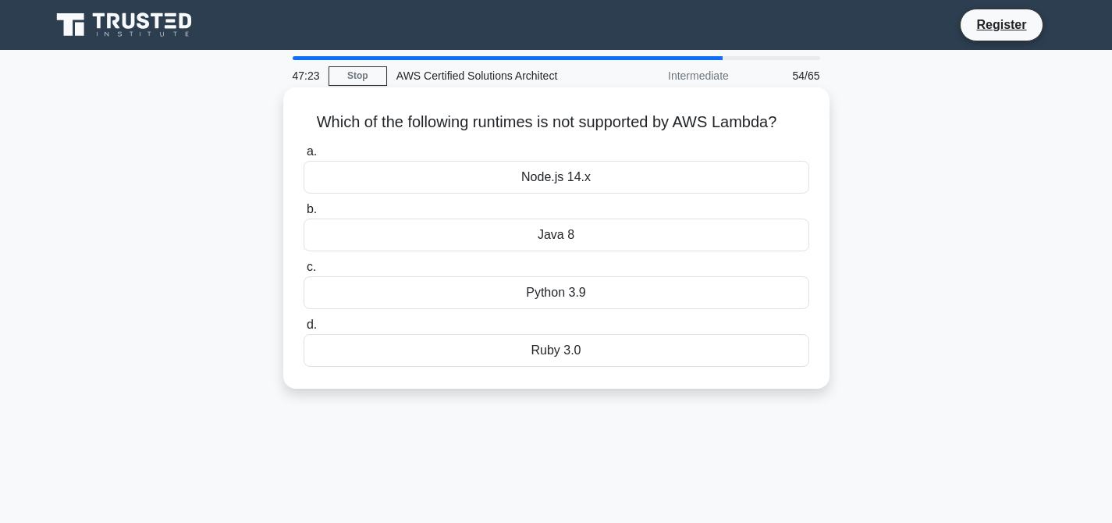
drag, startPoint x: 321, startPoint y: 122, endPoint x: 626, endPoint y: 374, distance: 396.1
click at [626, 374] on div "Which of the following runtimes is not supported by AWS Lambda? .spinner_0XTQ{t…" at bounding box center [556, 238] width 534 height 289
copy div "Which of the following runtimes is not supported by AWS Lambda? .spinner_0XTQ{t…"
click at [559, 355] on div "Ruby 3.0" at bounding box center [555, 350] width 505 height 33
click at [303, 330] on input "d. Ruby 3.0" at bounding box center [303, 325] width 0 height 10
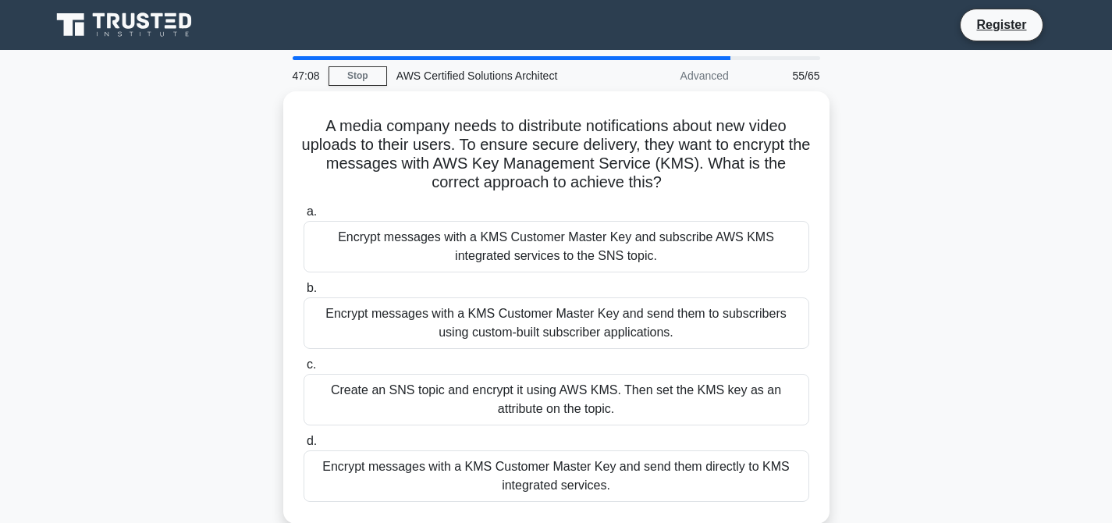
click at [954, 239] on div "A media company needs to distribute notifications about new video uploads to th…" at bounding box center [556, 316] width 1030 height 451
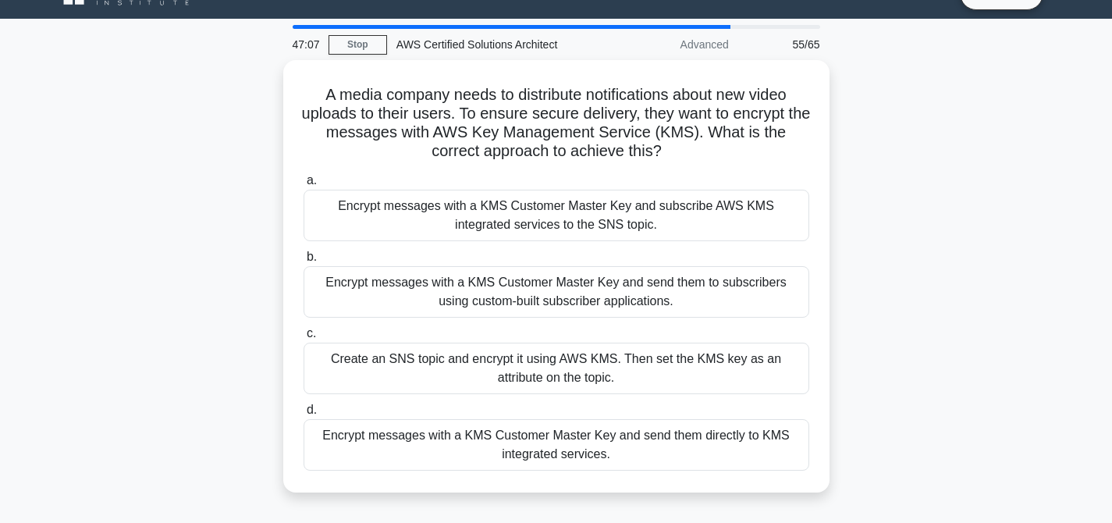
scroll to position [62, 0]
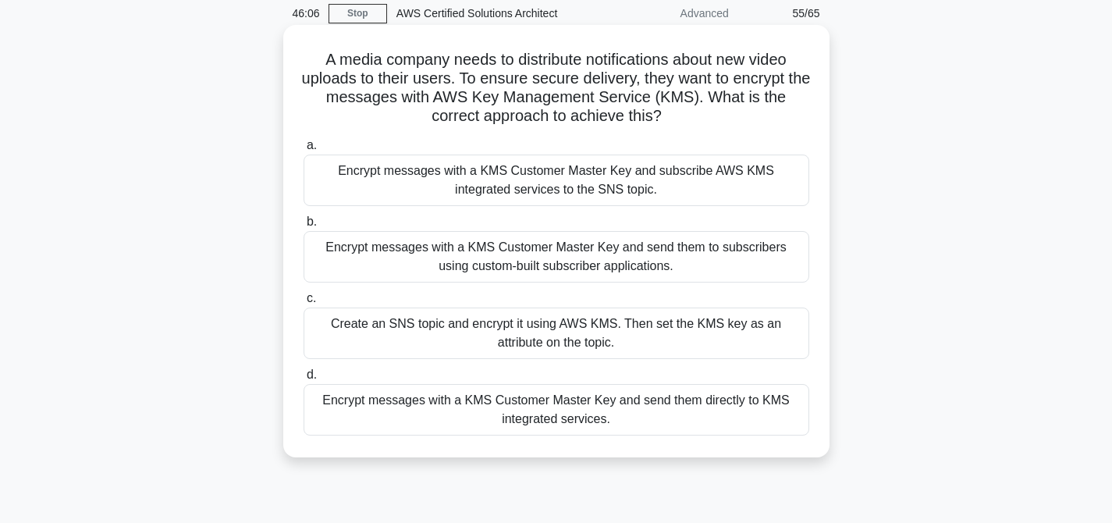
click at [544, 173] on div "Encrypt messages with a KMS Customer Master Key and subscribe AWS KMS integrate…" at bounding box center [555, 179] width 505 height 51
click at [303, 151] on input "a. Encrypt messages with a KMS Customer Master Key and subscribe AWS KMS integr…" at bounding box center [303, 145] width 0 height 10
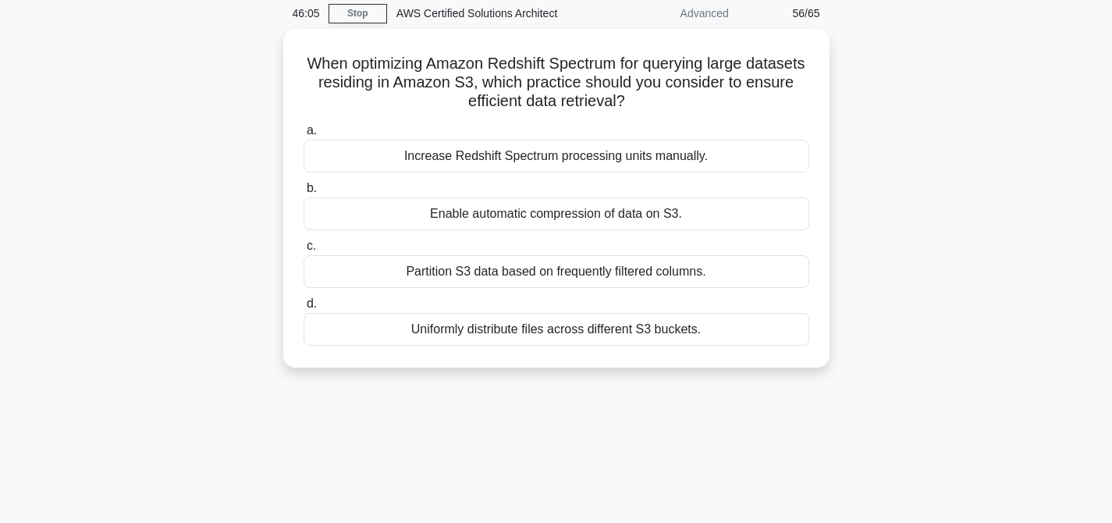
scroll to position [0, 0]
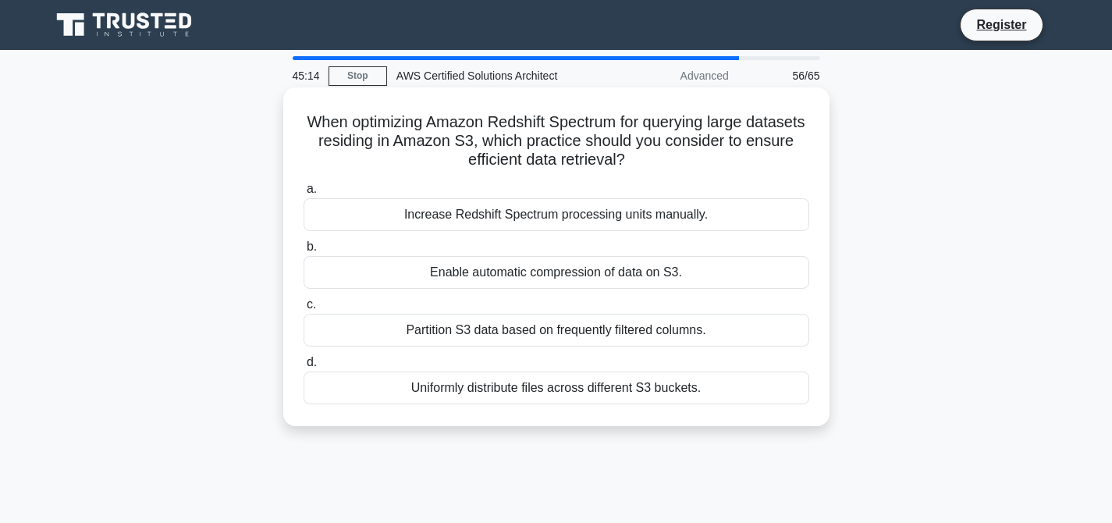
click at [583, 273] on div "Enable automatic compression of data on S3." at bounding box center [555, 272] width 505 height 33
click at [303, 252] on input "b. Enable automatic compression of data on S3." at bounding box center [303, 247] width 0 height 10
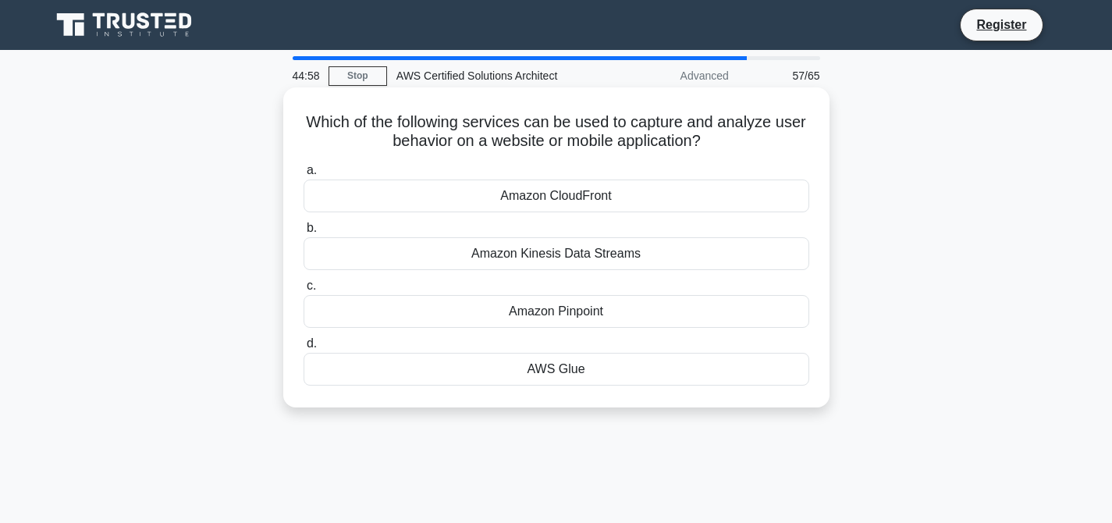
drag, startPoint x: 501, startPoint y: 192, endPoint x: 608, endPoint y: 397, distance: 231.3
click at [608, 397] on div "Which of the following services can be used to capture and analyze user behavio…" at bounding box center [556, 247] width 534 height 307
drag, startPoint x: 307, startPoint y: 122, endPoint x: 561, endPoint y: 389, distance: 368.6
click at [561, 389] on div "Which of the following services can be used to capture and analyze user behavio…" at bounding box center [556, 247] width 534 height 307
click at [573, 314] on div "Amazon Pinpoint" at bounding box center [555, 311] width 505 height 33
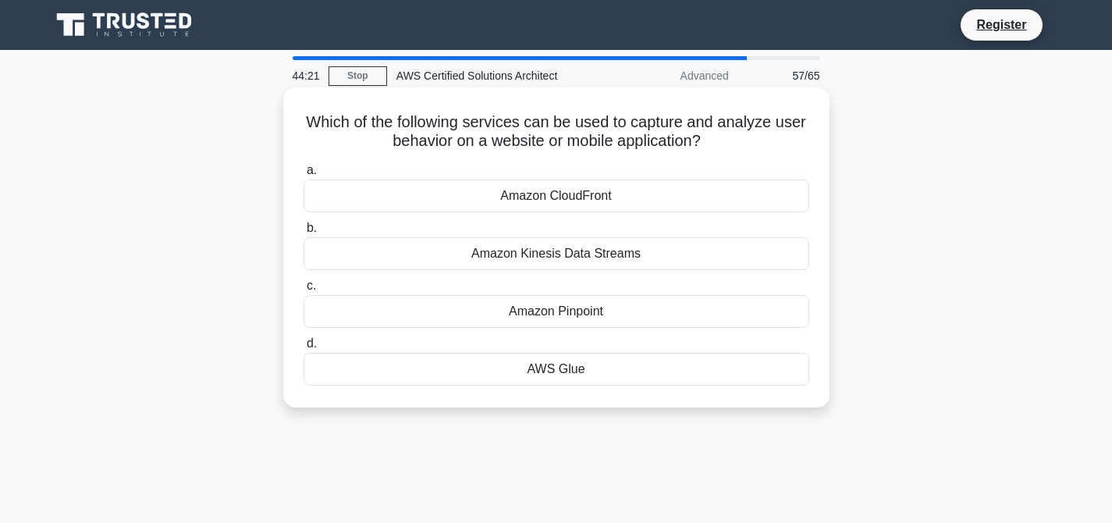
click at [303, 291] on input "c. Amazon Pinpoint" at bounding box center [303, 286] width 0 height 10
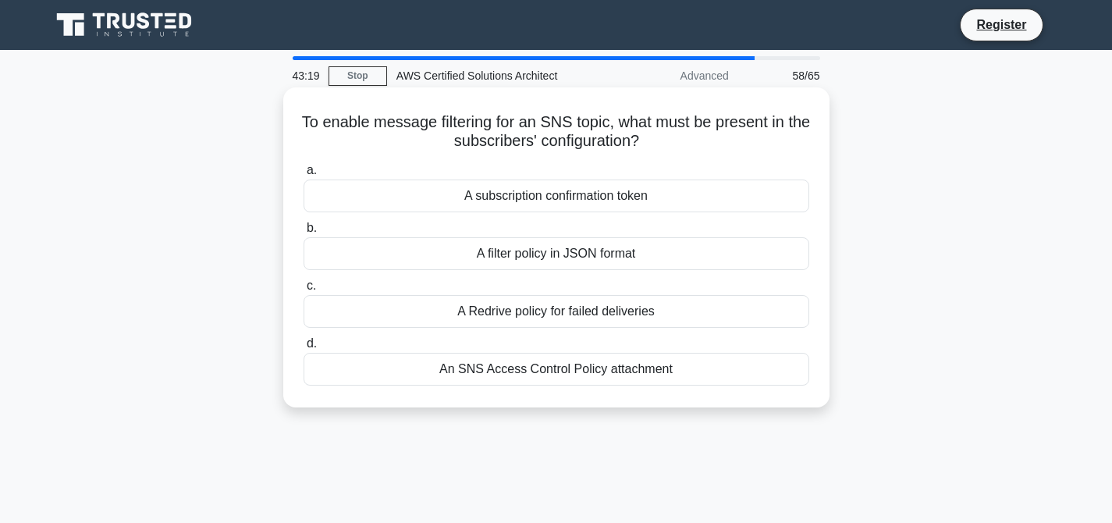
click at [564, 256] on div "A filter policy in JSON format" at bounding box center [555, 253] width 505 height 33
click at [303, 233] on input "b. A filter policy in JSON format" at bounding box center [303, 228] width 0 height 10
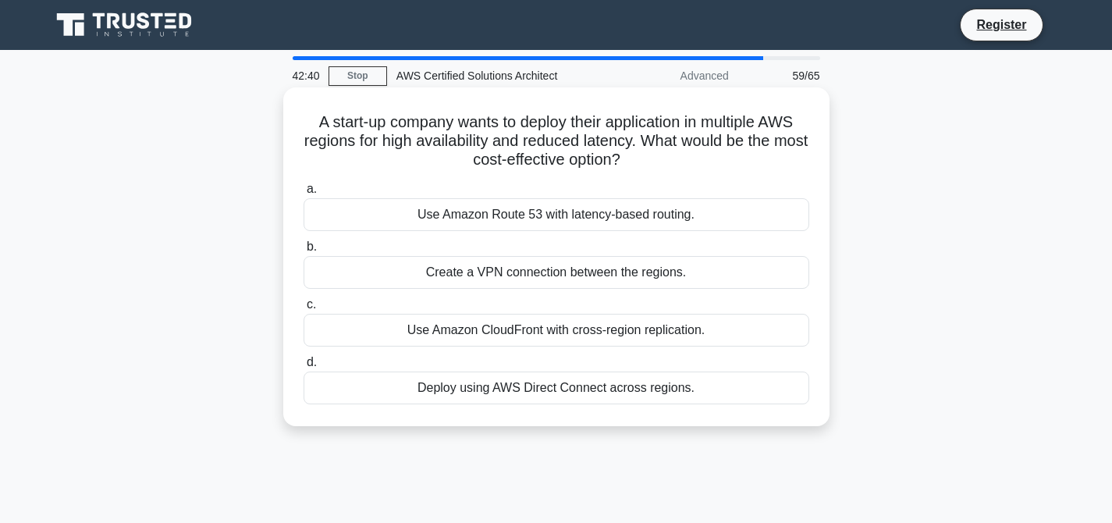
click at [608, 328] on div "Use Amazon CloudFront with cross-region replication." at bounding box center [555, 330] width 505 height 33
click at [303, 310] on input "c. Use Amazon CloudFront with cross-region replication." at bounding box center [303, 305] width 0 height 10
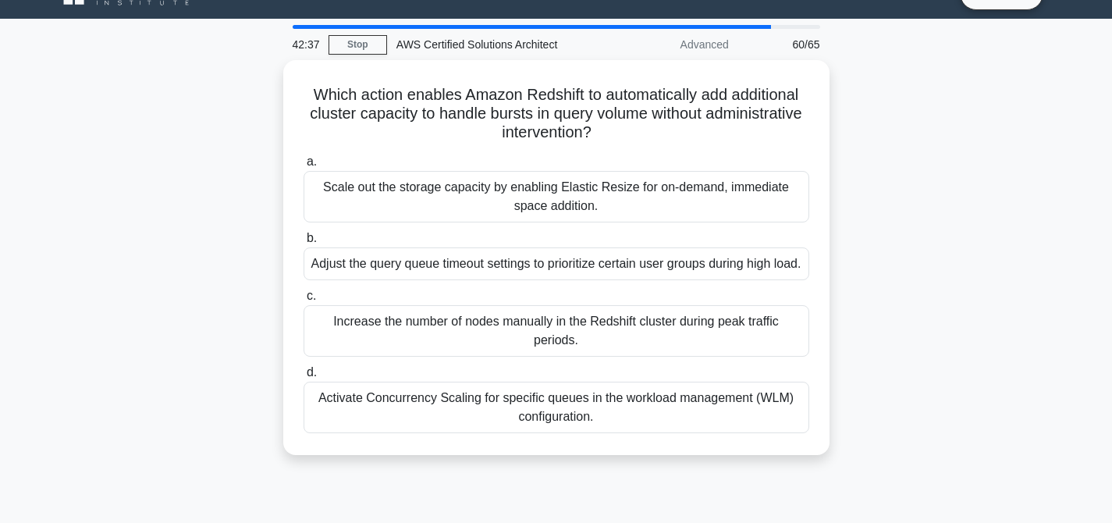
scroll to position [62, 0]
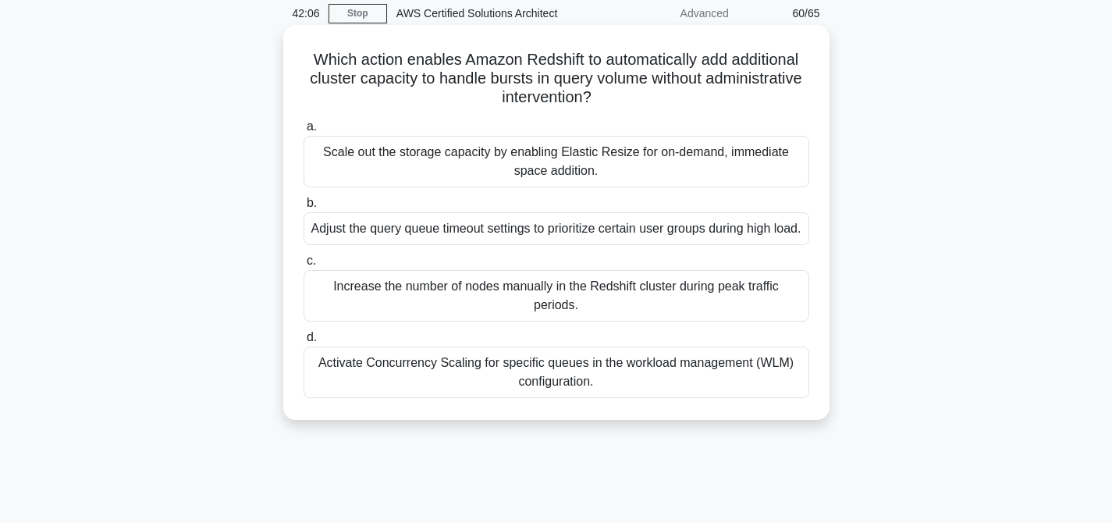
click at [624, 396] on div "Activate Concurrency Scaling for specific queues in the workload management (WL…" at bounding box center [555, 371] width 505 height 51
click at [303, 342] on input "d. Activate Concurrency Scaling for specific queues in the workload management …" at bounding box center [303, 337] width 0 height 10
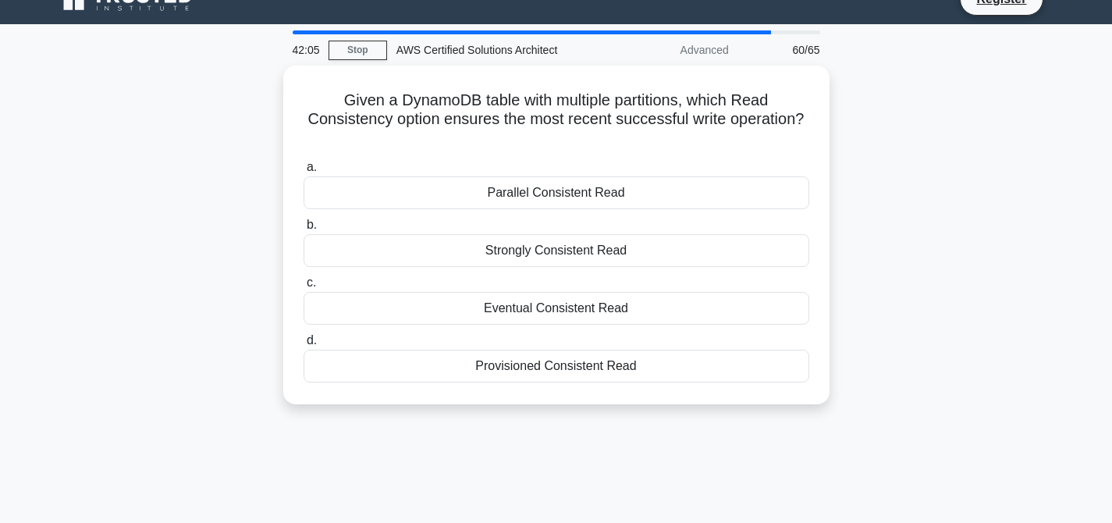
scroll to position [0, 0]
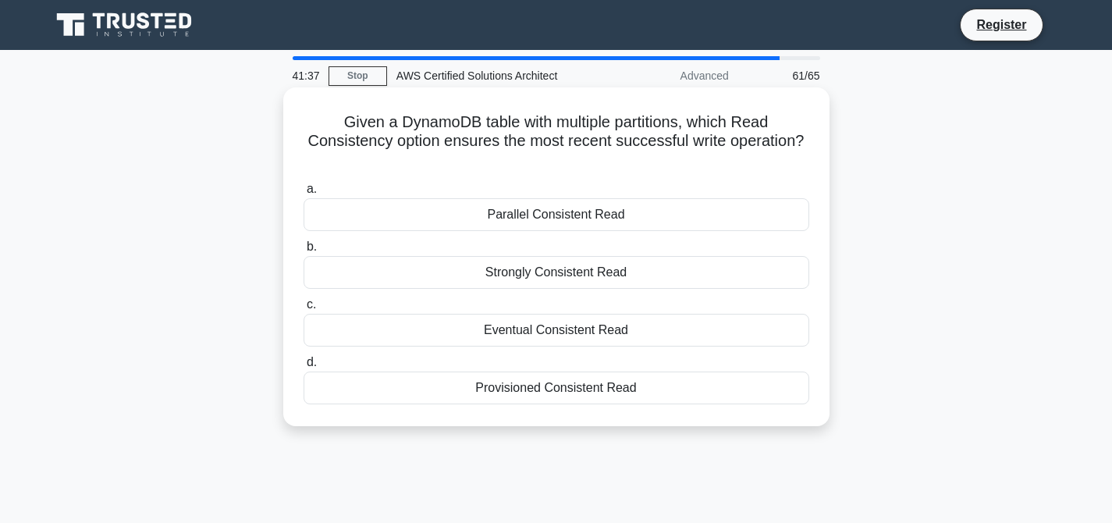
click at [563, 275] on div "Strongly Consistent Read" at bounding box center [555, 272] width 505 height 33
click at [303, 252] on input "b. Strongly Consistent Read" at bounding box center [303, 247] width 0 height 10
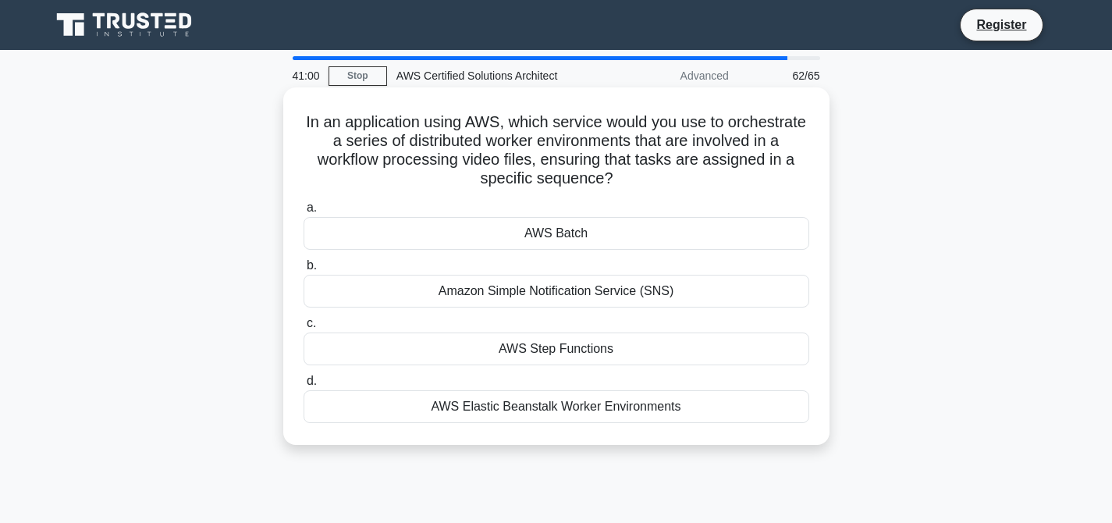
click at [575, 289] on div "Amazon Simple Notification Service (SNS)" at bounding box center [555, 291] width 505 height 33
click at [303, 271] on input "b. Amazon Simple Notification Service (SNS)" at bounding box center [303, 266] width 0 height 10
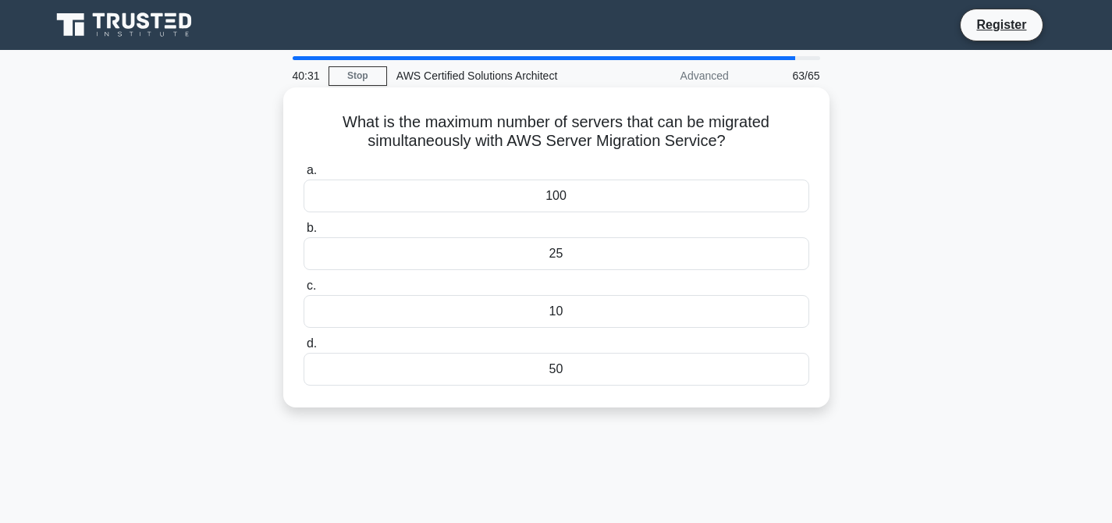
click at [556, 367] on div "50" at bounding box center [555, 369] width 505 height 33
click at [303, 349] on input "d. 50" at bounding box center [303, 344] width 0 height 10
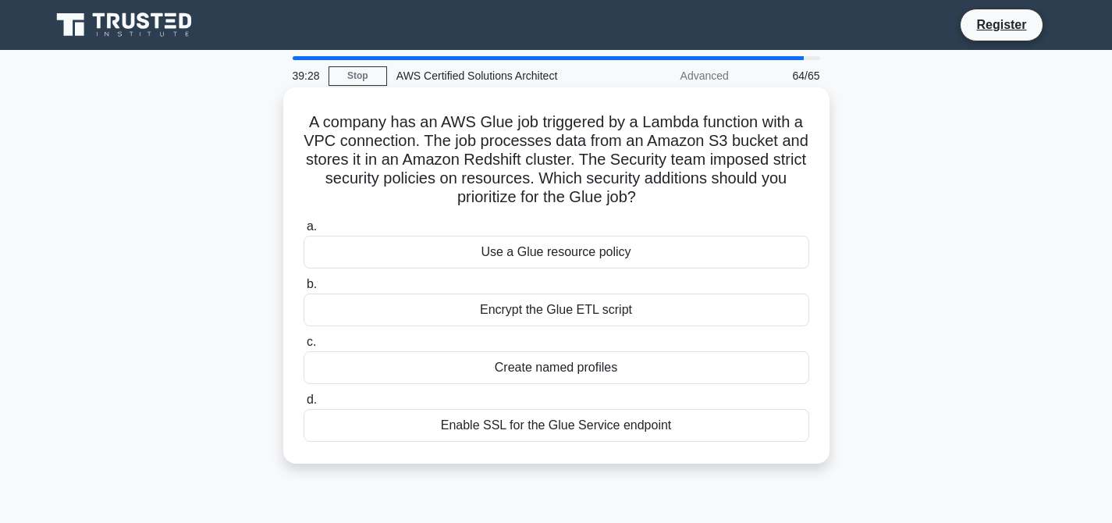
click at [607, 254] on div "Use a Glue resource policy" at bounding box center [555, 252] width 505 height 33
click at [303, 232] on input "a. Use a Glue resource policy" at bounding box center [303, 227] width 0 height 10
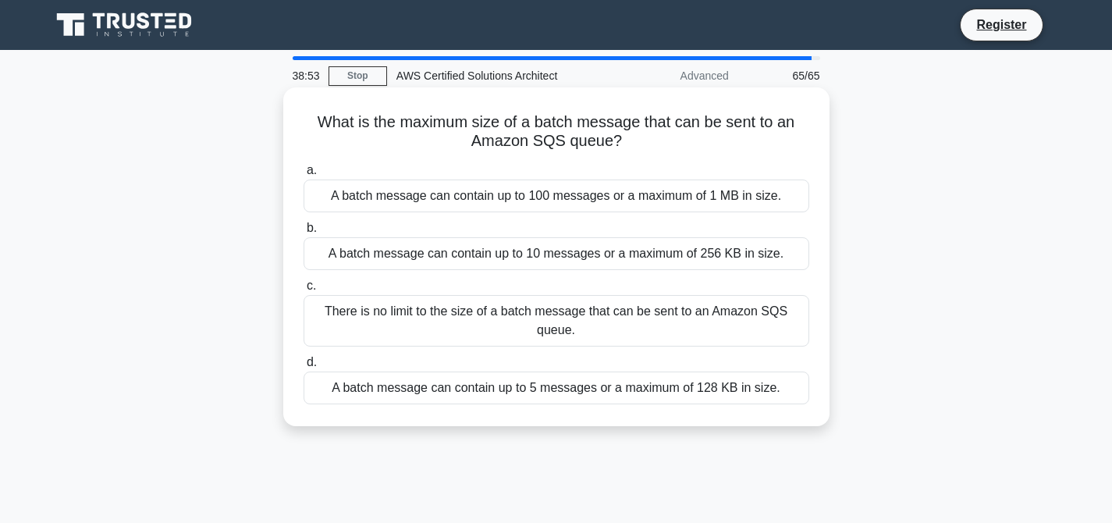
click at [559, 251] on div "A batch message can contain up to 10 messages or a maximum of 256 KB in size." at bounding box center [555, 253] width 505 height 33
click at [303, 233] on input "b. A batch message can contain up to 10 messages or a maximum of 256 KB in size." at bounding box center [303, 228] width 0 height 10
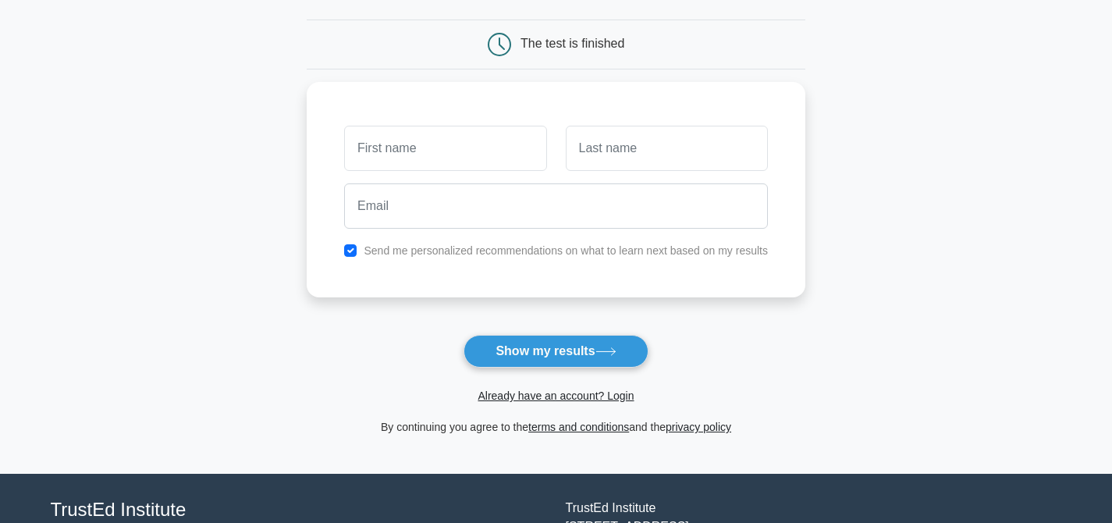
scroll to position [159, 0]
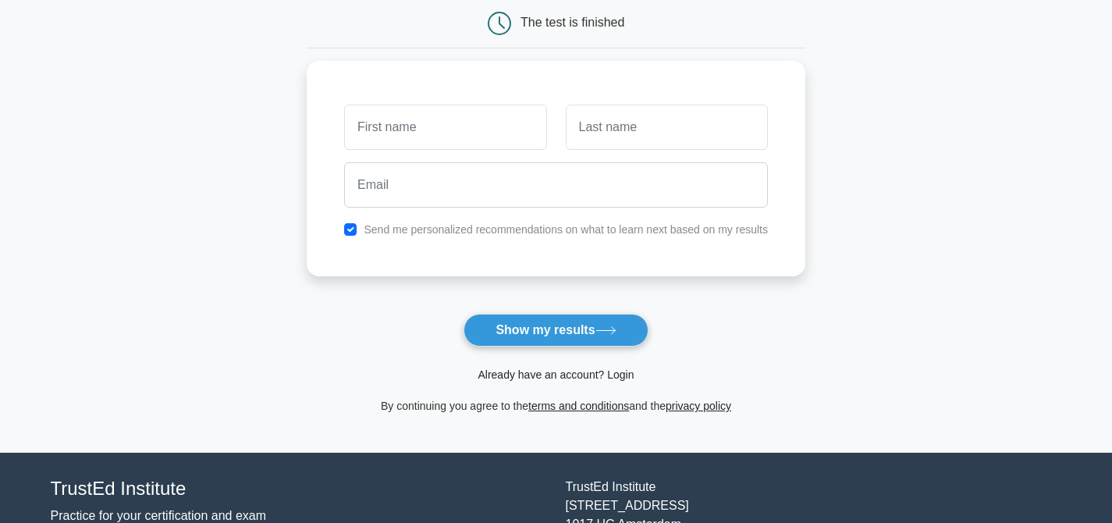
click at [548, 376] on link "Already have an account? Login" at bounding box center [555, 374] width 156 height 12
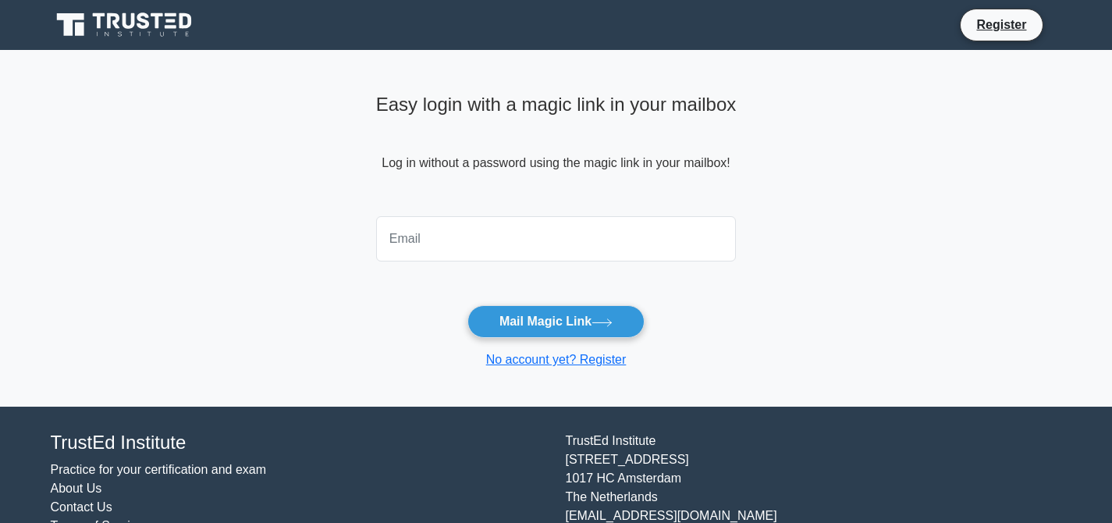
click at [413, 244] on input "email" at bounding box center [556, 238] width 360 height 45
type input "[EMAIL_ADDRESS][DOMAIN_NAME]"
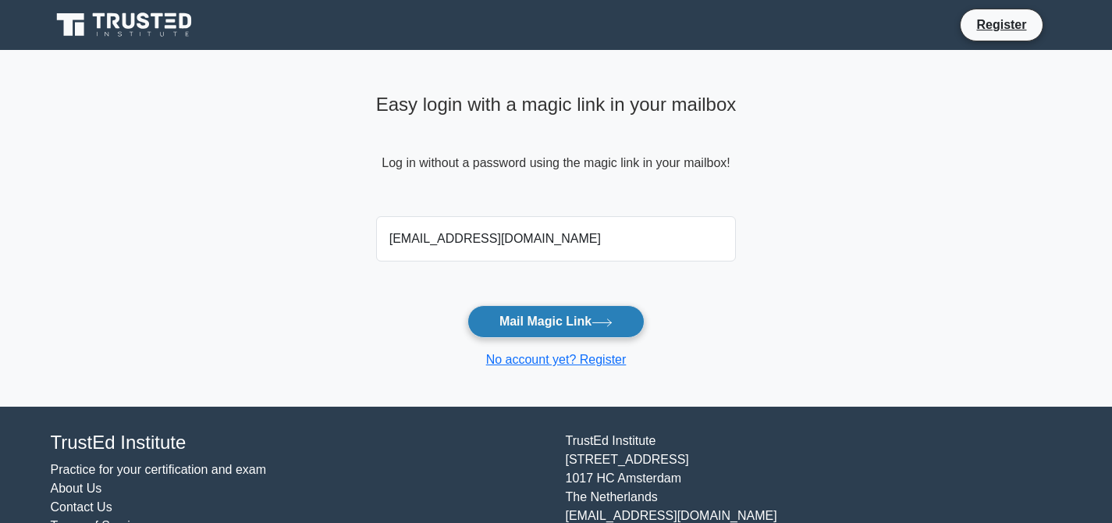
click at [564, 325] on button "Mail Magic Link" at bounding box center [555, 321] width 177 height 33
